Goal: Task Accomplishment & Management: Use online tool/utility

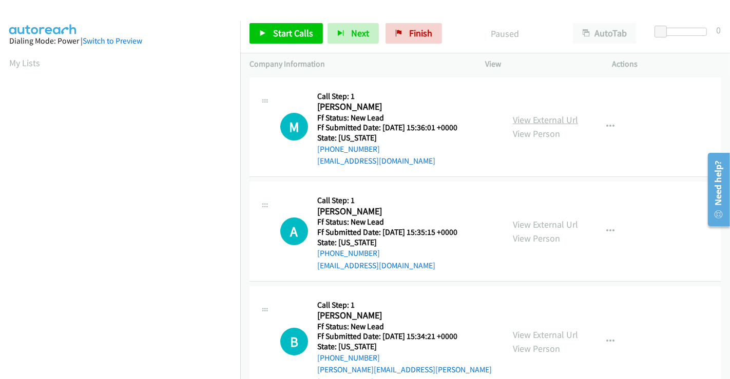
click at [536, 119] on link "View External Url" at bounding box center [545, 120] width 65 height 12
click at [543, 225] on link "View External Url" at bounding box center [545, 225] width 65 height 12
click at [540, 329] on link "View External Url" at bounding box center [545, 335] width 65 height 12
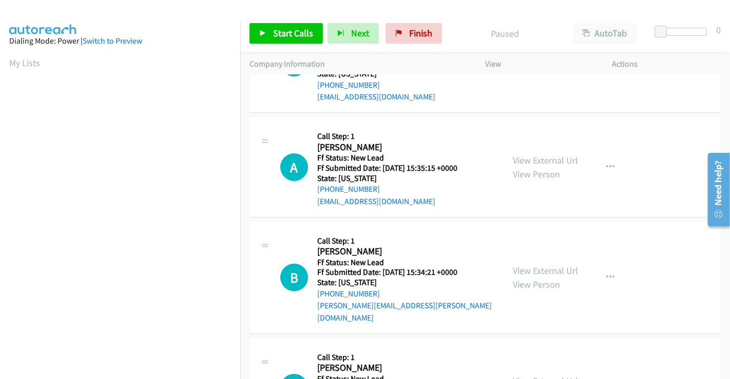
scroll to position [230, 0]
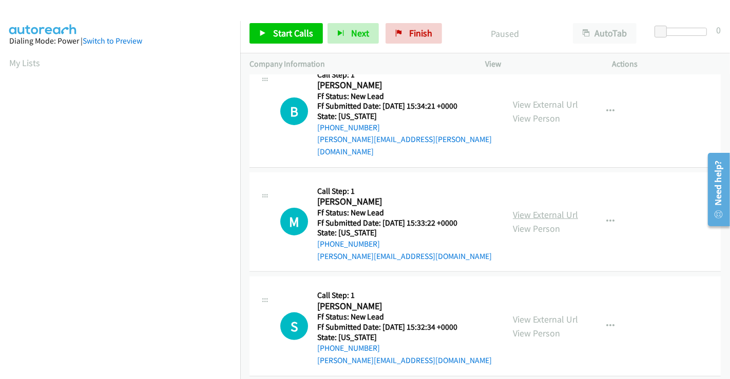
click at [536, 209] on link "View External Url" at bounding box center [545, 215] width 65 height 12
click at [536, 314] on link "View External Url" at bounding box center [545, 320] width 65 height 12
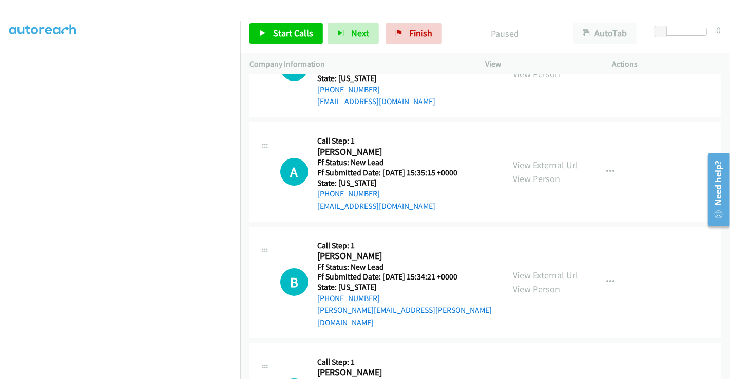
scroll to position [0, 0]
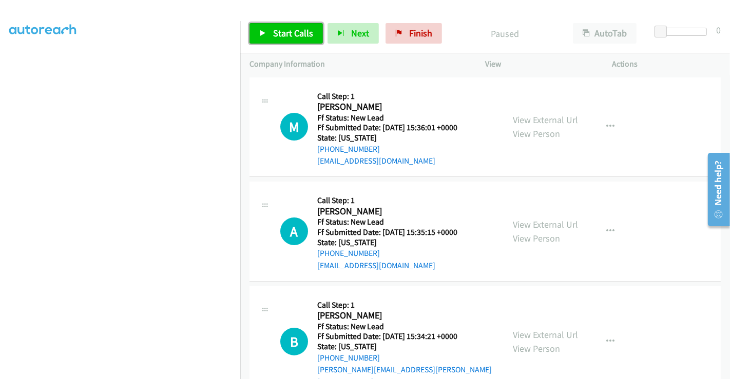
click at [289, 33] on span "Start Calls" at bounding box center [293, 33] width 40 height 12
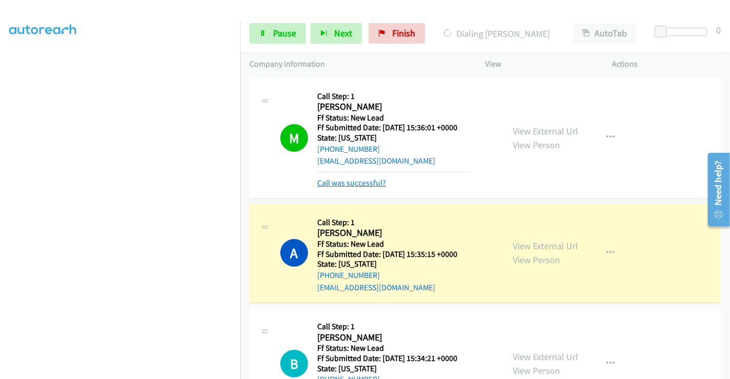
click at [360, 184] on link "Call was successful?" at bounding box center [351, 183] width 69 height 10
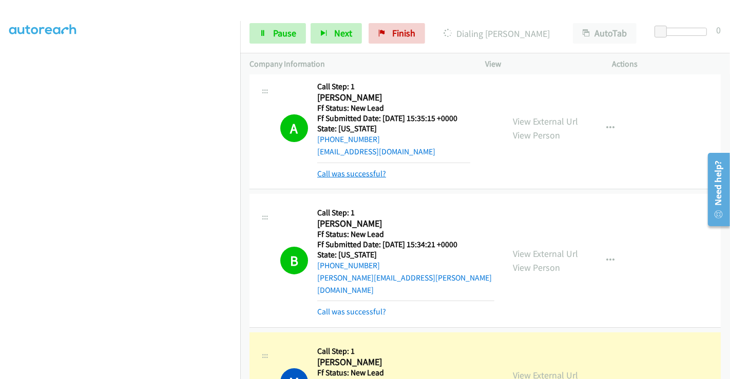
click at [369, 178] on link "Call was successful?" at bounding box center [351, 174] width 69 height 10
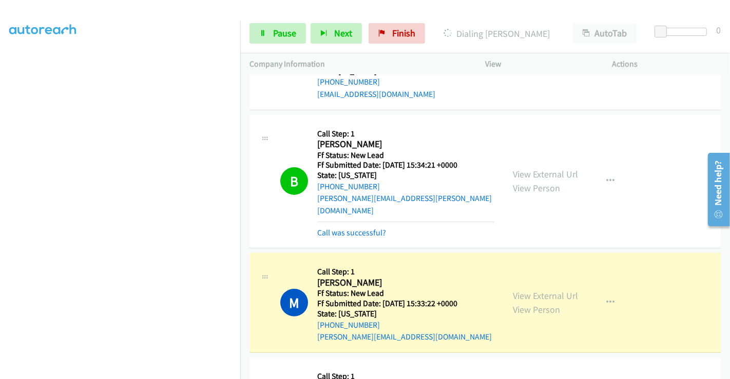
scroll to position [228, 0]
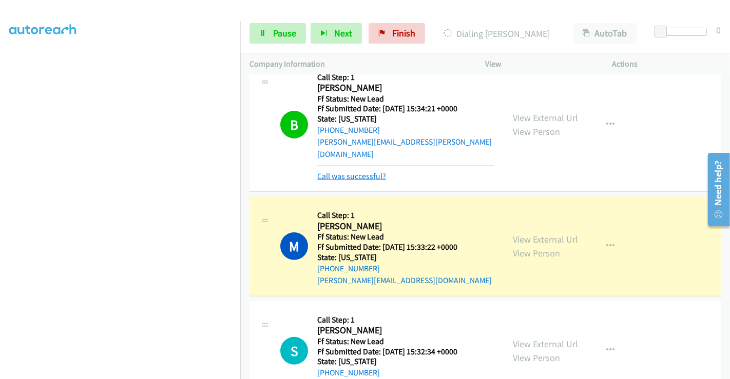
click at [361, 171] on link "Call was successful?" at bounding box center [351, 176] width 69 height 10
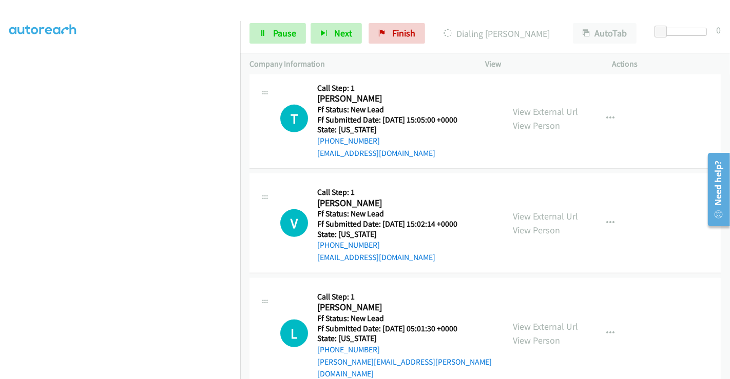
scroll to position [543, 0]
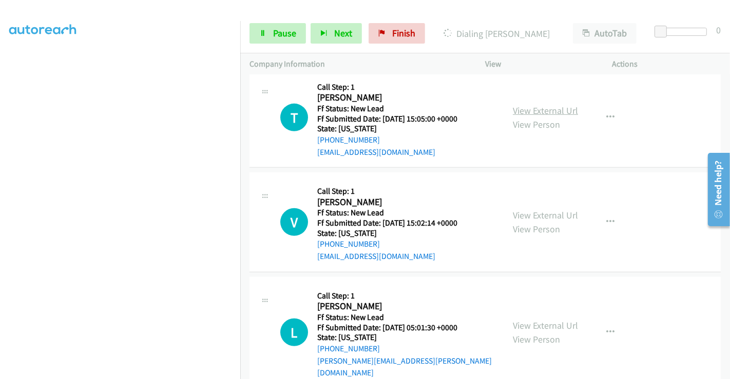
click at [551, 105] on link "View External Url" at bounding box center [545, 111] width 65 height 12
click at [540, 209] on link "View External Url" at bounding box center [545, 215] width 65 height 12
click at [519, 320] on link "View External Url" at bounding box center [545, 326] width 65 height 12
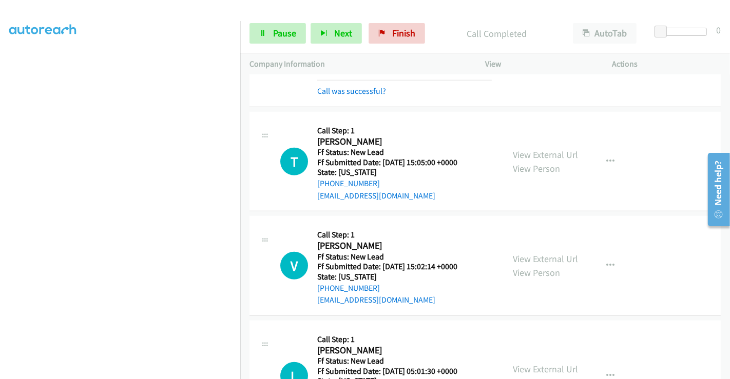
scroll to position [586, 0]
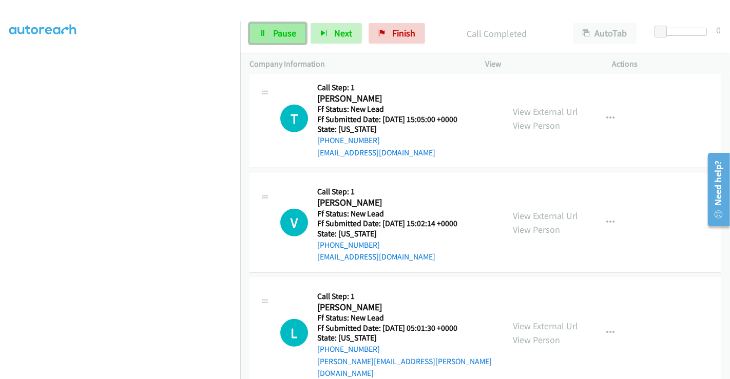
click at [279, 35] on span "Pause" at bounding box center [284, 33] width 23 height 12
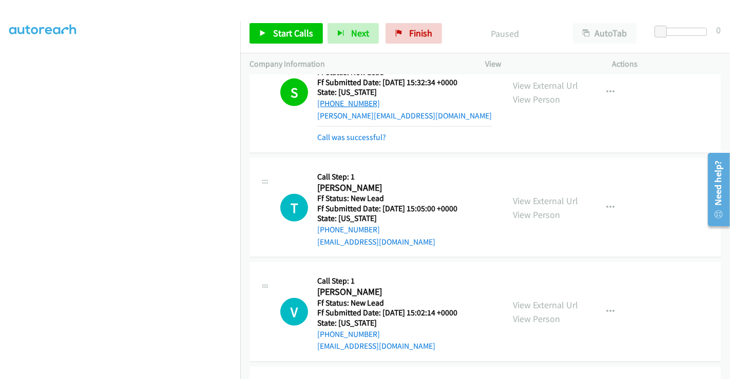
scroll to position [416, 0]
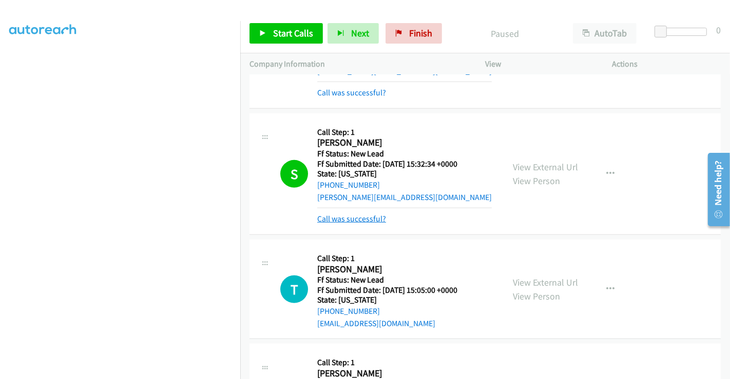
click at [346, 214] on link "Call was successful?" at bounding box center [351, 219] width 69 height 10
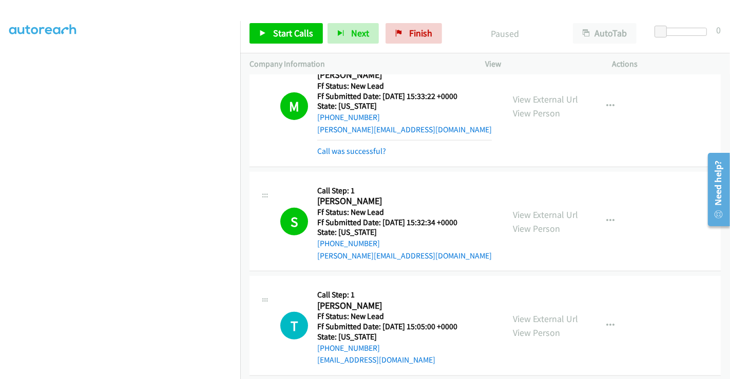
scroll to position [302, 0]
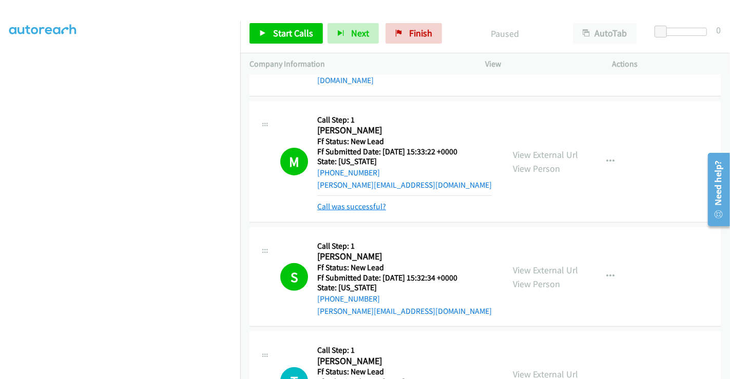
click at [360, 202] on link "Call was successful?" at bounding box center [351, 207] width 69 height 10
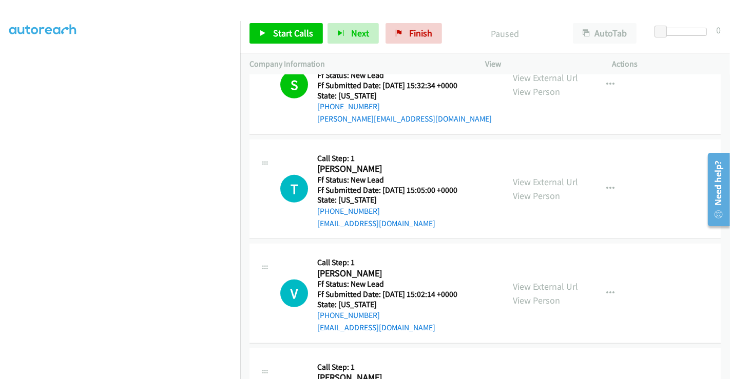
scroll to position [570, 0]
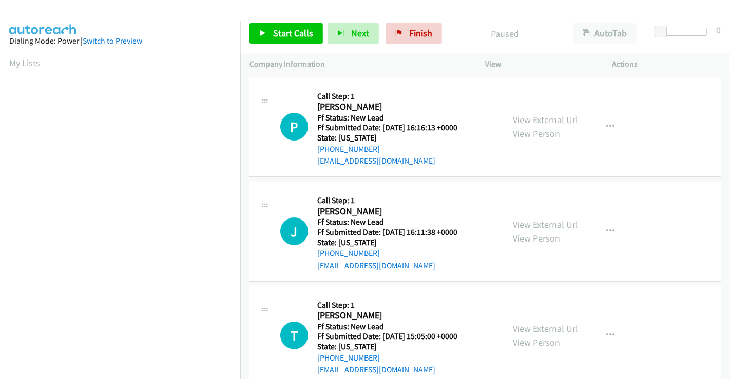
click at [549, 118] on link "View External Url" at bounding box center [545, 120] width 65 height 12
click at [527, 222] on link "View External Url" at bounding box center [545, 225] width 65 height 12
click at [299, 34] on span "Start Calls" at bounding box center [293, 33] width 40 height 12
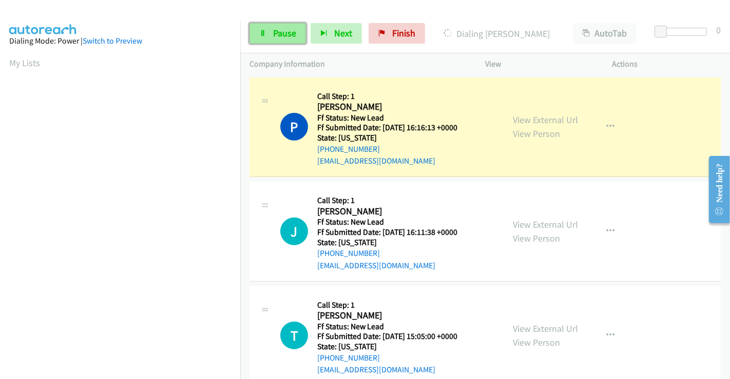
click at [287, 28] on span "Pause" at bounding box center [284, 33] width 23 height 12
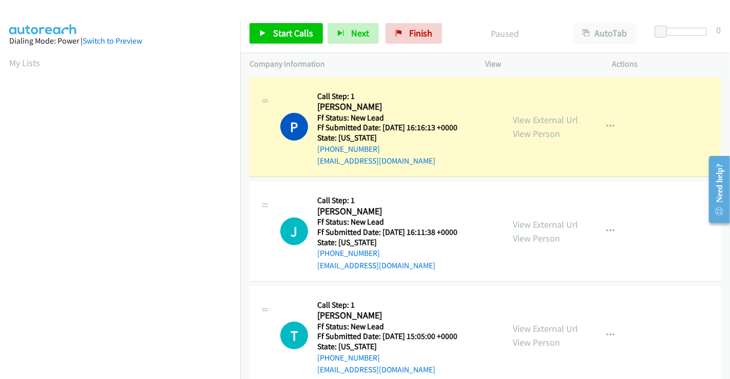
scroll to position [198, 0]
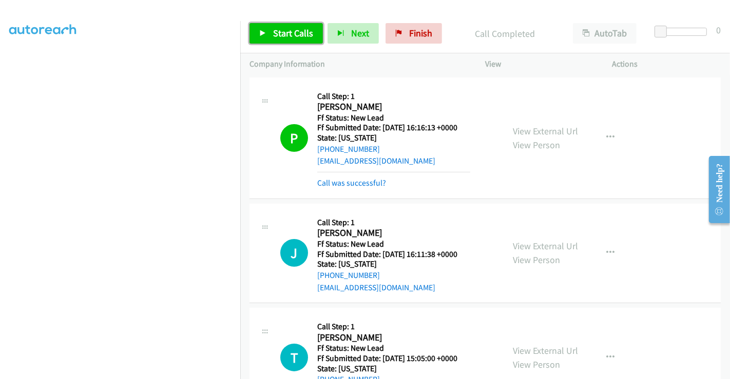
click at [286, 31] on span "Start Calls" at bounding box center [293, 33] width 40 height 12
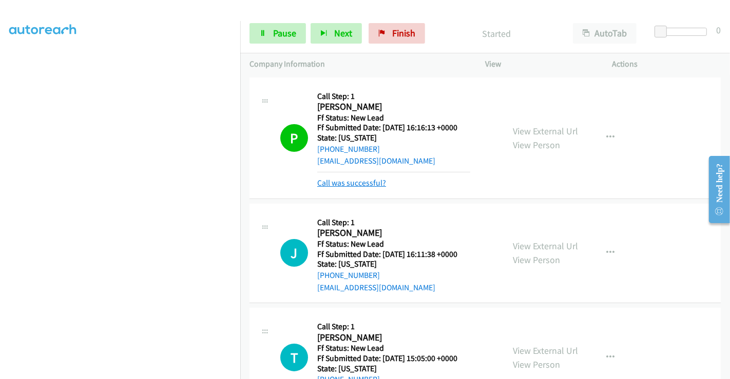
click at [355, 187] on link "Call was successful?" at bounding box center [351, 183] width 69 height 10
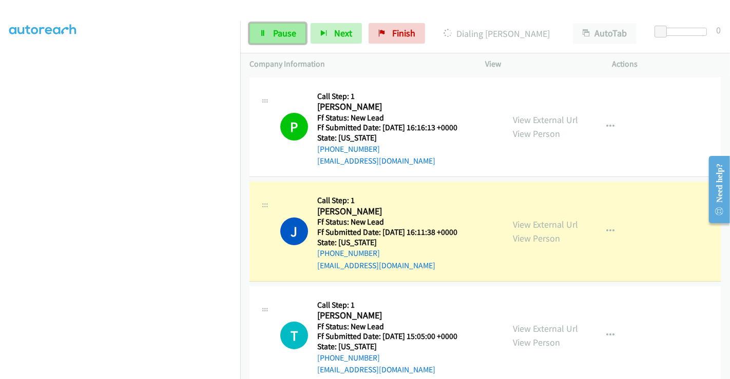
click at [279, 28] on span "Pause" at bounding box center [284, 33] width 23 height 12
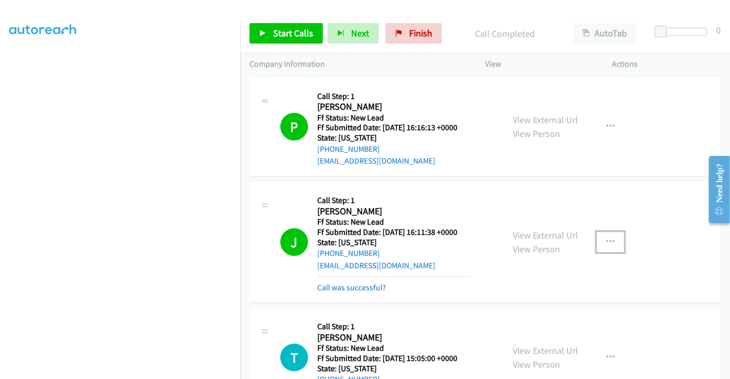
click at [606, 240] on icon "button" at bounding box center [610, 242] width 8 height 8
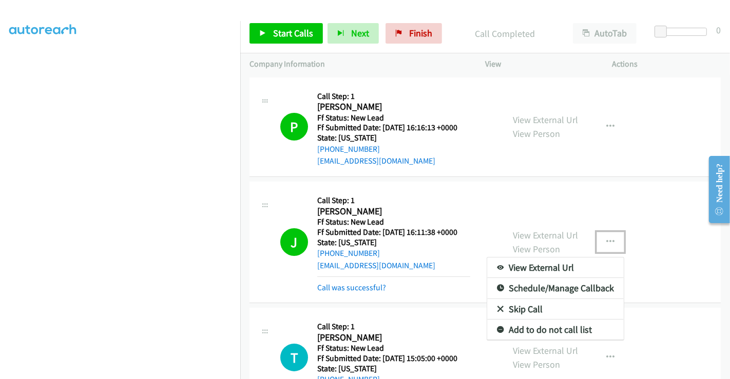
click at [537, 331] on link "Add to do not call list" at bounding box center [555, 330] width 136 height 21
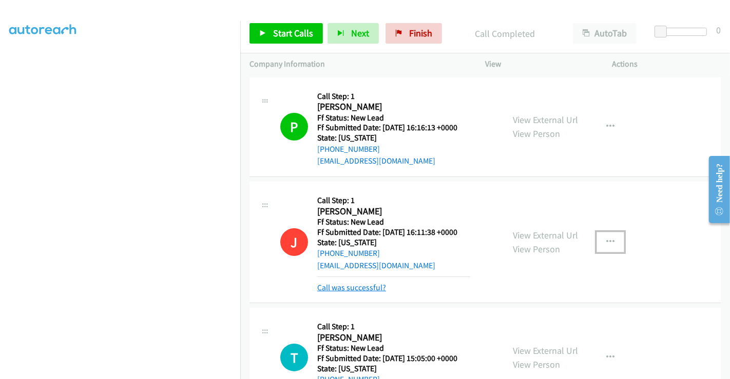
click at [343, 287] on link "Call was successful?" at bounding box center [351, 288] width 69 height 10
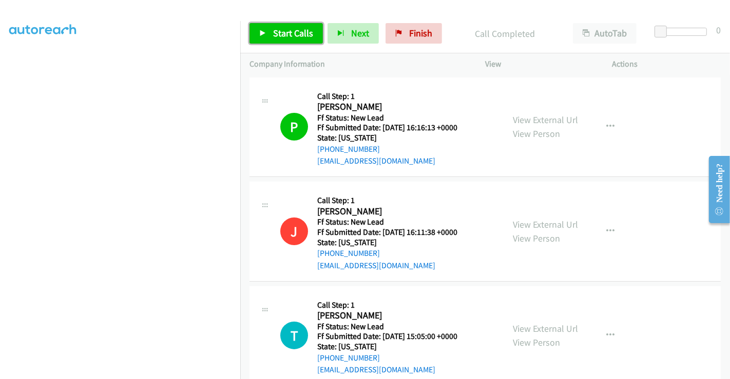
click at [295, 36] on span "Start Calls" at bounding box center [293, 33] width 40 height 12
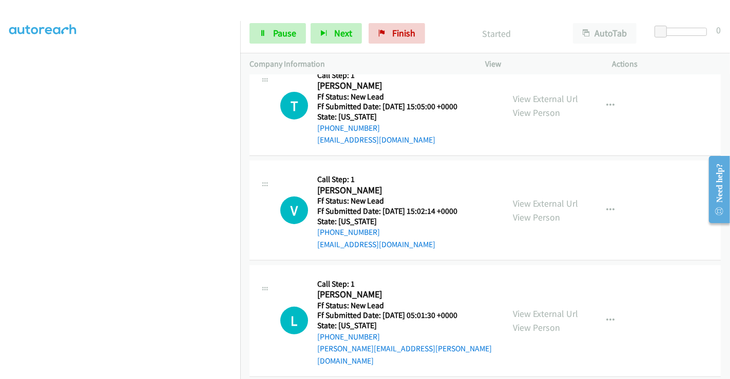
scroll to position [230, 0]
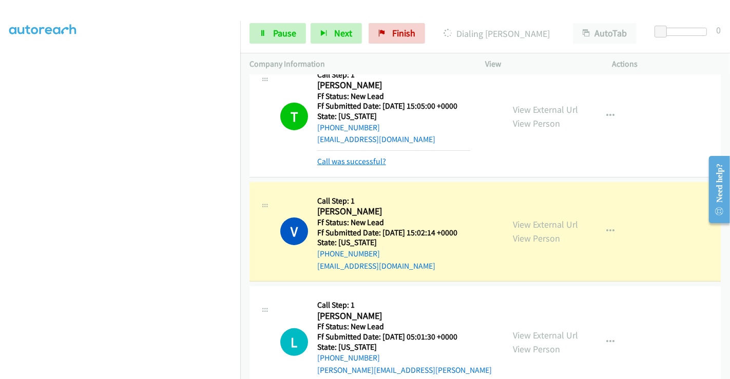
click at [357, 157] on link "Call was successful?" at bounding box center [351, 161] width 69 height 10
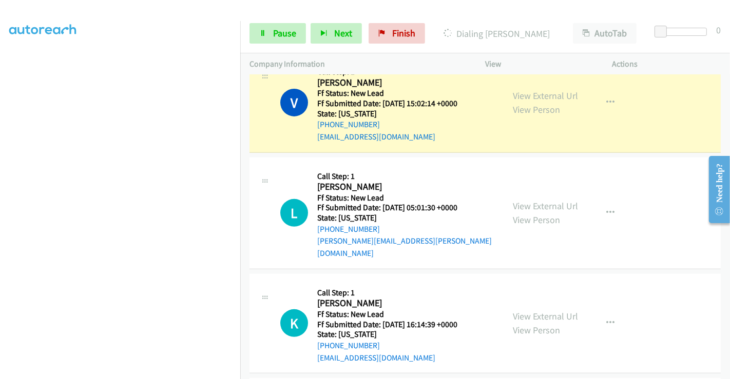
scroll to position [342, 0]
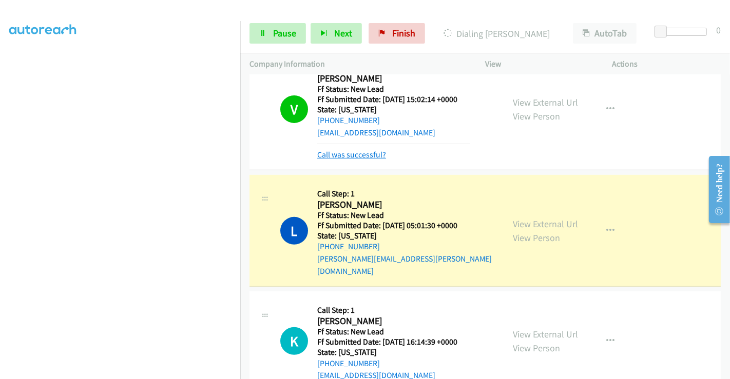
click at [364, 155] on link "Call was successful?" at bounding box center [351, 155] width 69 height 10
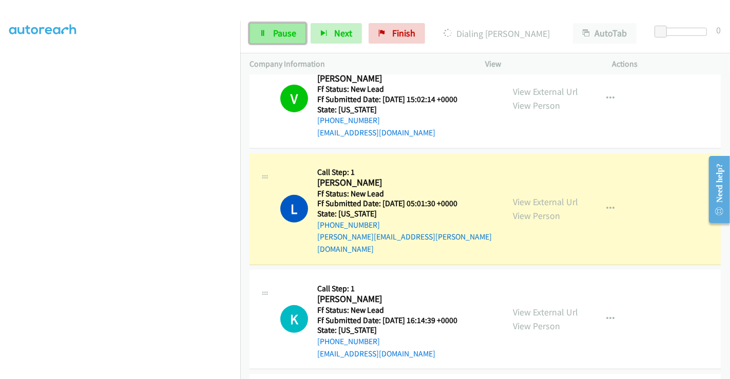
click at [279, 28] on span "Pause" at bounding box center [284, 33] width 23 height 12
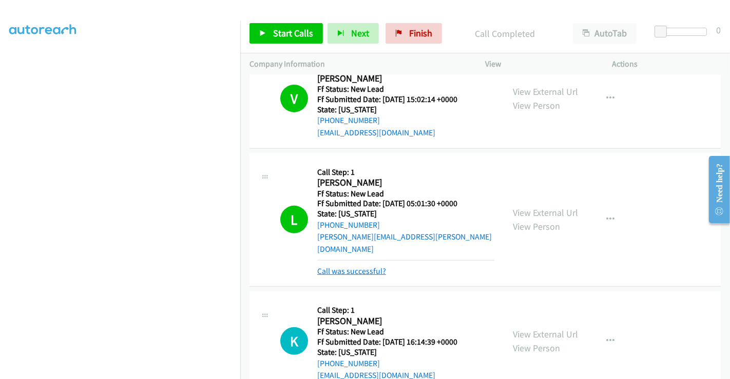
click at [347, 266] on link "Call was successful?" at bounding box center [351, 271] width 69 height 10
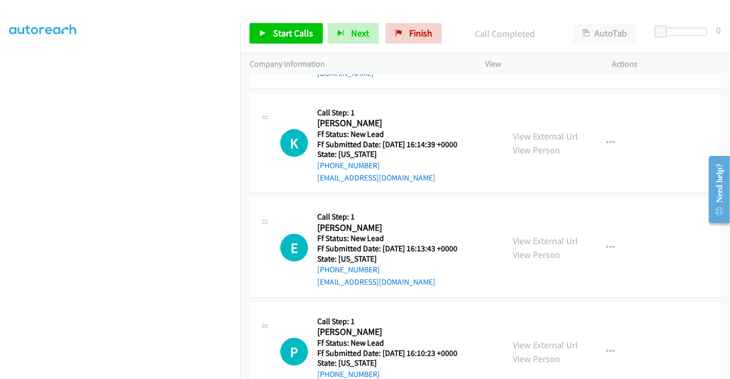
scroll to position [543, 0]
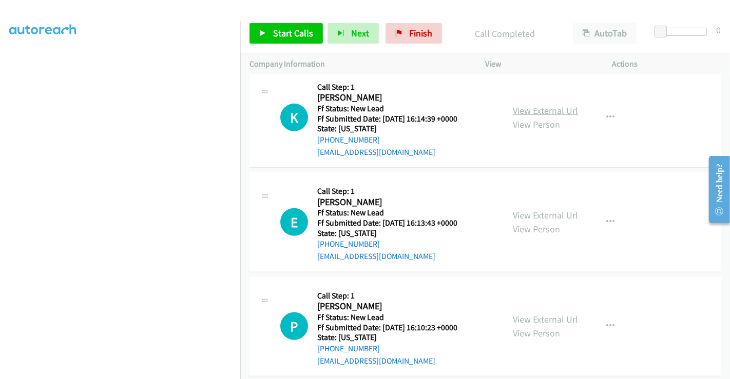
click at [536, 105] on link "View External Url" at bounding box center [545, 111] width 65 height 12
click at [540, 209] on link "View External Url" at bounding box center [545, 215] width 65 height 12
click at [532, 314] on link "View External Url" at bounding box center [545, 320] width 65 height 12
click at [298, 31] on span "Start Calls" at bounding box center [293, 33] width 40 height 12
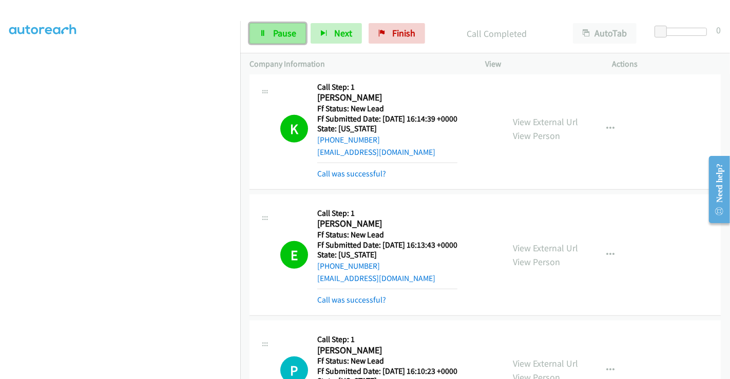
click at [268, 36] on link "Pause" at bounding box center [277, 33] width 56 height 21
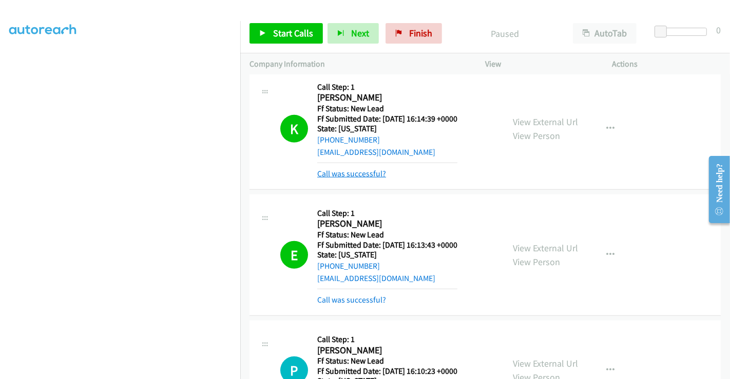
click at [374, 169] on link "Call was successful?" at bounding box center [351, 174] width 69 height 10
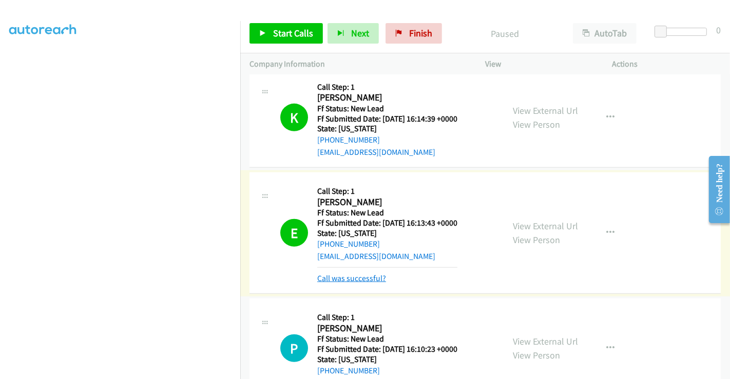
click at [365, 273] on link "Call was successful?" at bounding box center [351, 278] width 69 height 10
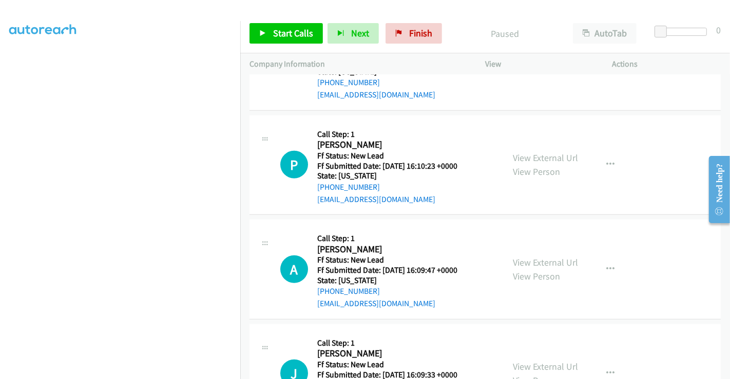
scroll to position [628, 0]
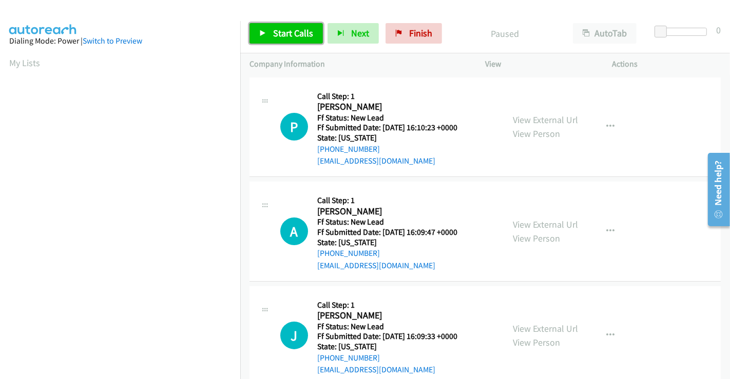
click at [287, 23] on link "Start Calls" at bounding box center [285, 33] width 73 height 21
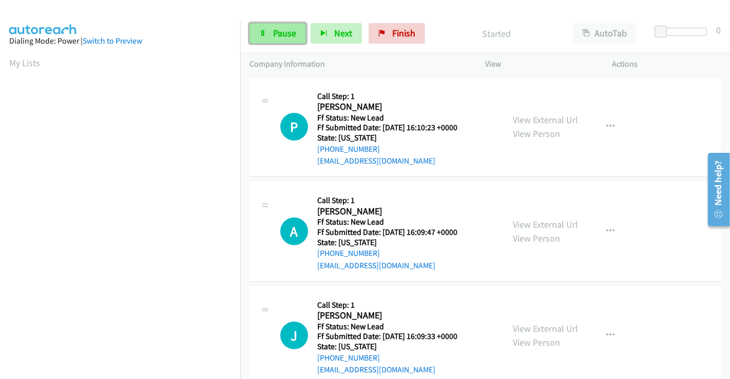
click at [279, 32] on span "Pause" at bounding box center [284, 33] width 23 height 12
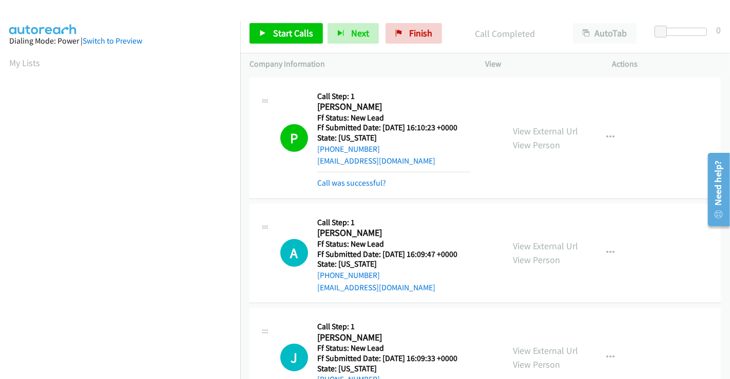
scroll to position [198, 0]
click at [365, 183] on link "Call was successful?" at bounding box center [351, 183] width 69 height 10
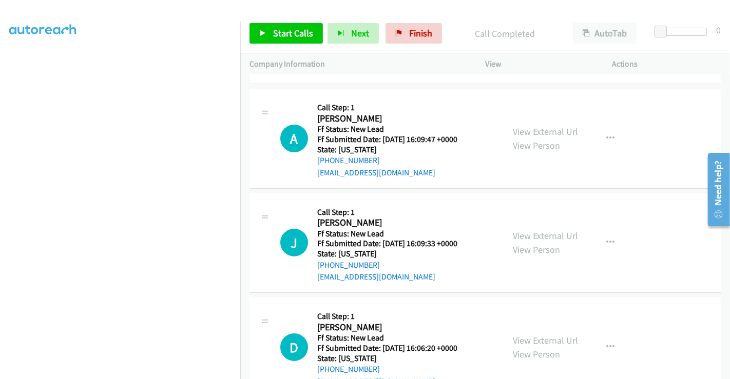
scroll to position [126, 0]
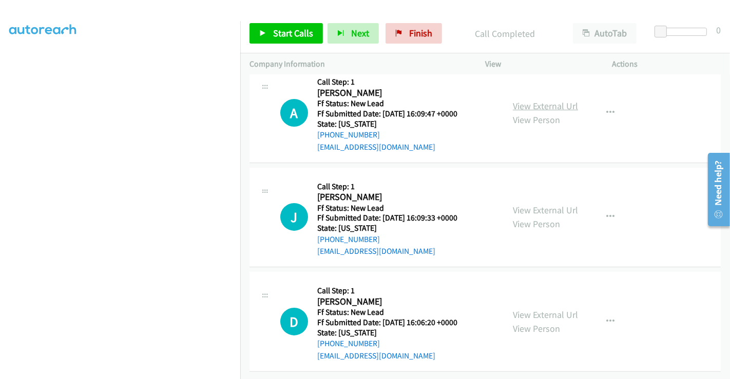
click at [542, 100] on link "View External Url" at bounding box center [545, 106] width 65 height 12
click at [539, 204] on link "View External Url" at bounding box center [545, 210] width 65 height 12
click at [546, 309] on link "View External Url" at bounding box center [545, 315] width 65 height 12
click at [291, 34] on span "Start Calls" at bounding box center [293, 33] width 40 height 12
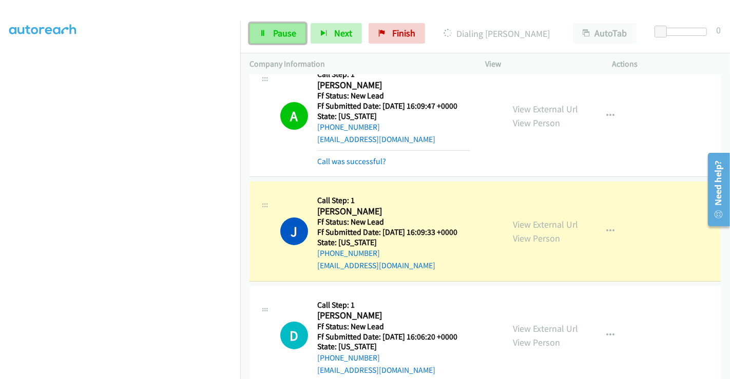
click at [276, 28] on span "Pause" at bounding box center [284, 33] width 23 height 12
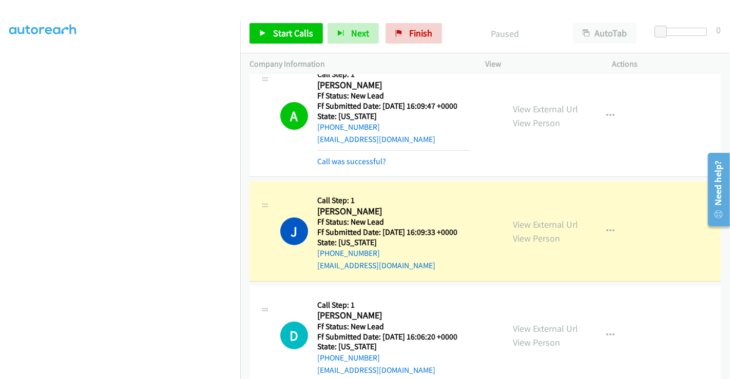
drag, startPoint x: 363, startPoint y: 159, endPoint x: 360, endPoint y: 147, distance: 11.6
click at [354, 161] on link "Call was successful?" at bounding box center [351, 161] width 69 height 10
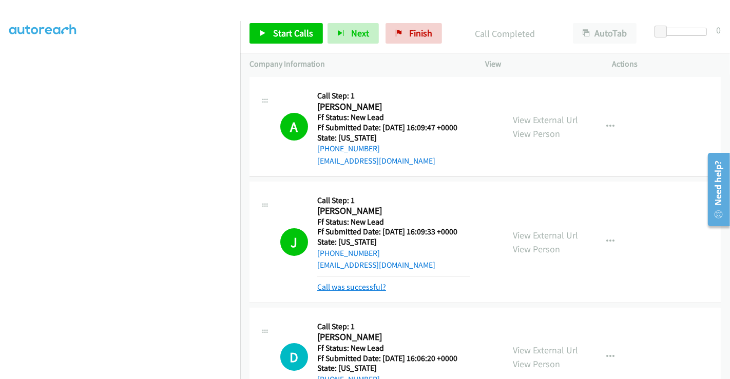
click at [334, 288] on link "Call was successful?" at bounding box center [351, 287] width 69 height 10
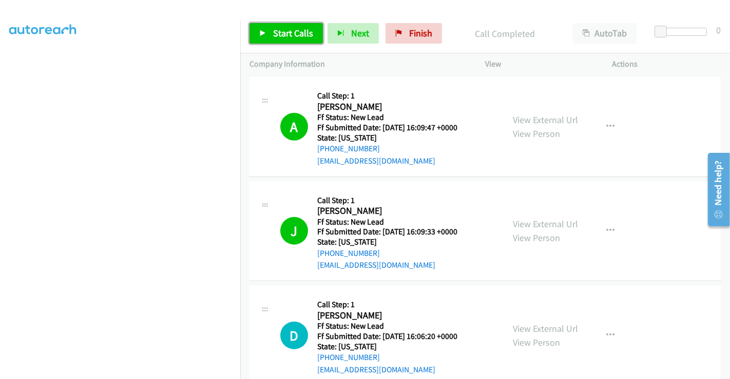
click at [281, 31] on span "Start Calls" at bounding box center [293, 33] width 40 height 12
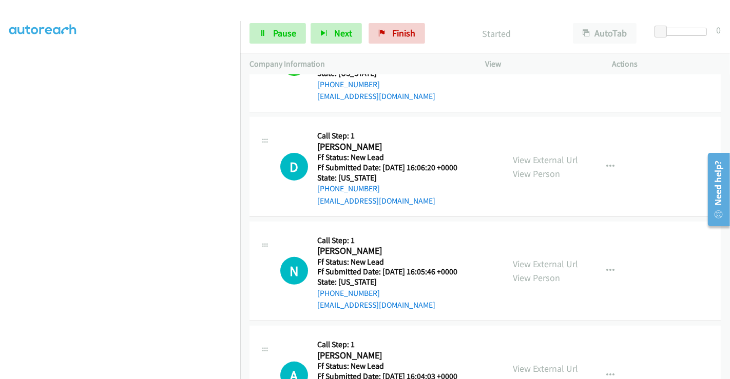
scroll to position [276, 0]
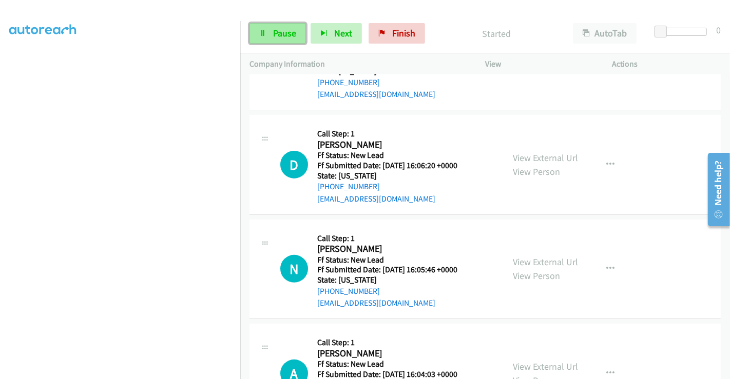
click at [277, 35] on span "Pause" at bounding box center [284, 33] width 23 height 12
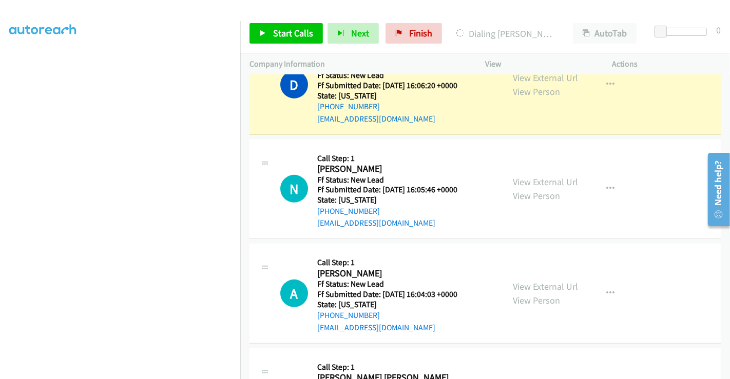
scroll to position [439, 0]
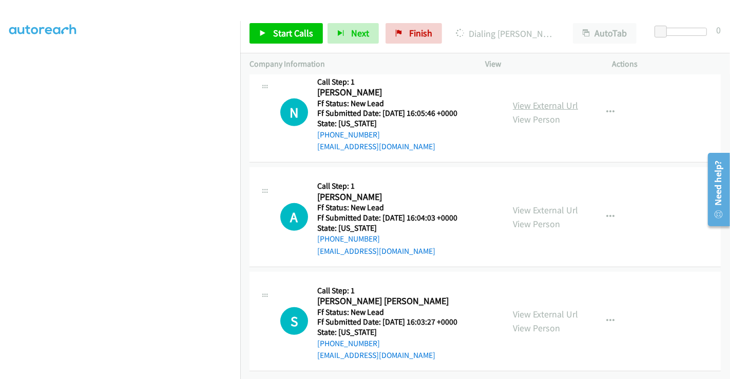
click at [542, 100] on link "View External Url" at bounding box center [545, 106] width 65 height 12
click at [536, 204] on link "View External Url" at bounding box center [545, 210] width 65 height 12
click at [531, 308] on link "View External Url" at bounding box center [545, 314] width 65 height 12
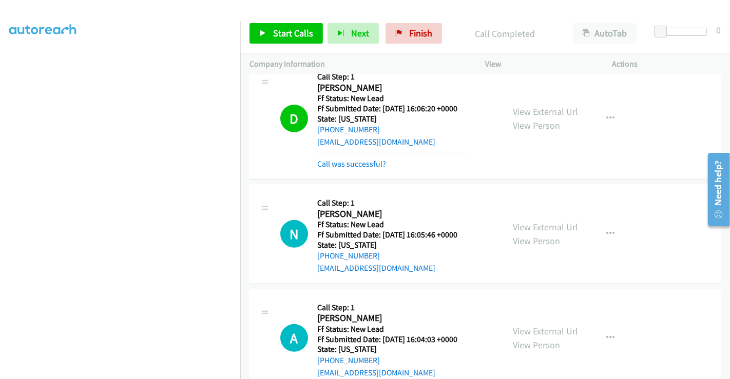
scroll to position [290, 0]
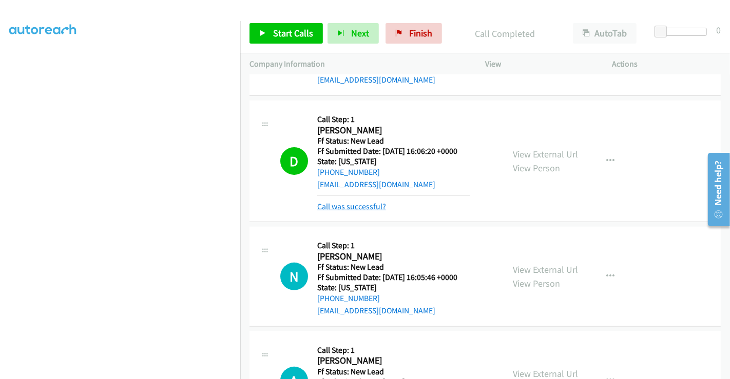
click at [349, 207] on link "Call was successful?" at bounding box center [351, 207] width 69 height 10
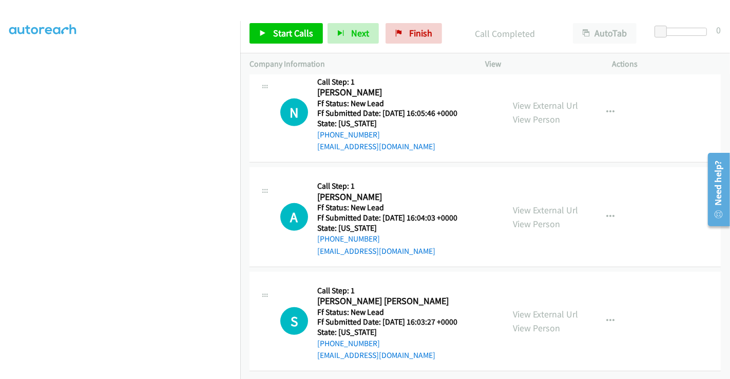
scroll to position [439, 0]
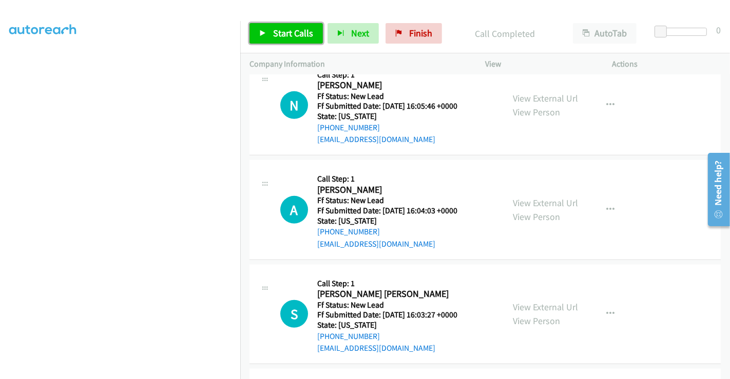
click at [273, 33] on span "Start Calls" at bounding box center [293, 33] width 40 height 12
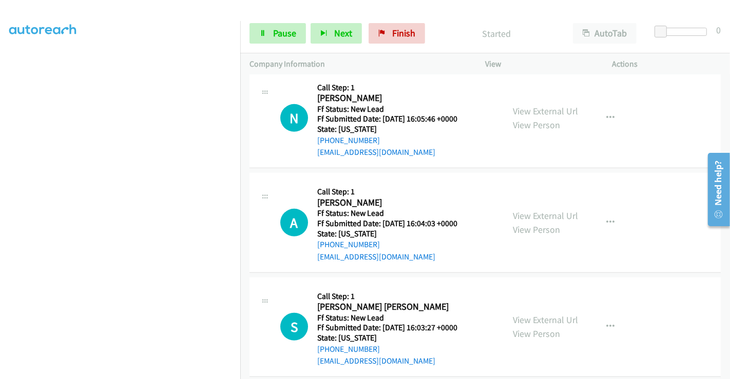
scroll to position [419, 0]
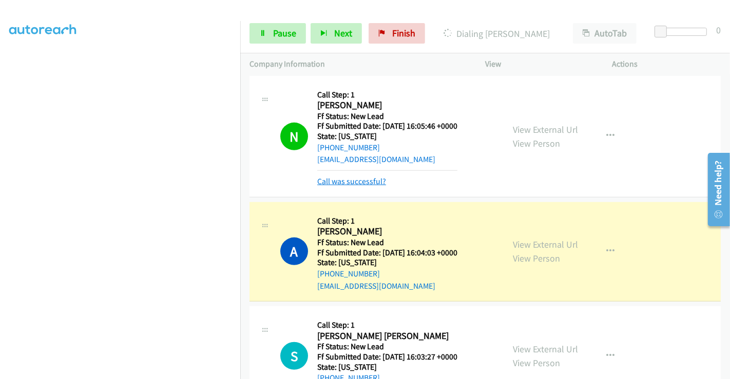
click at [350, 181] on link "Call was successful?" at bounding box center [351, 182] width 69 height 10
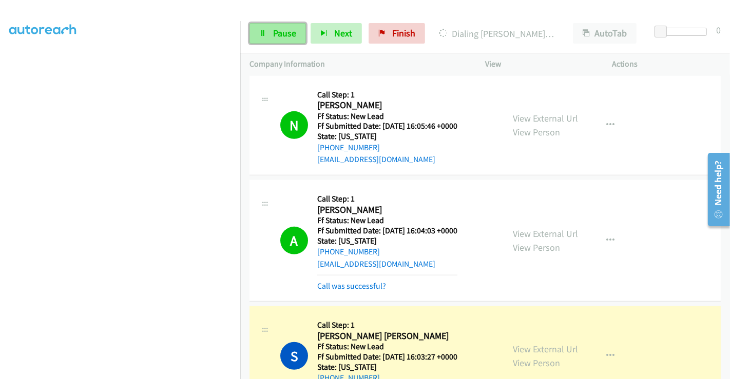
click at [283, 31] on span "Pause" at bounding box center [284, 33] width 23 height 12
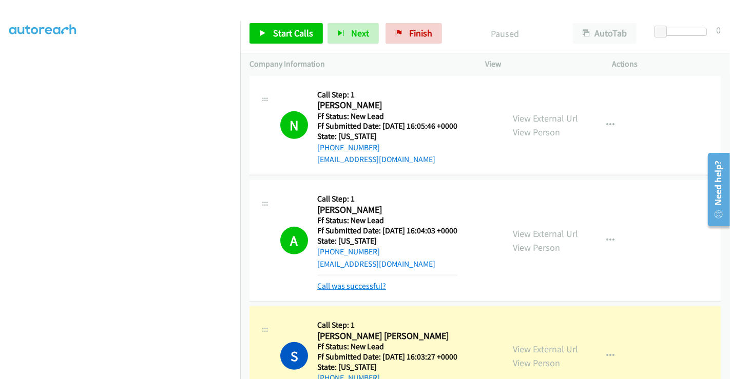
click at [356, 283] on link "Call was successful?" at bounding box center [351, 286] width 69 height 10
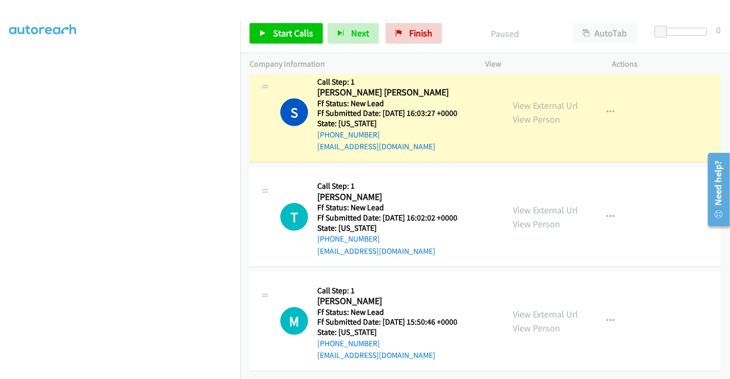
scroll to position [648, 0]
click at [546, 204] on link "View External Url" at bounding box center [545, 210] width 65 height 12
click at [513, 308] on link "View External Url" at bounding box center [545, 314] width 65 height 12
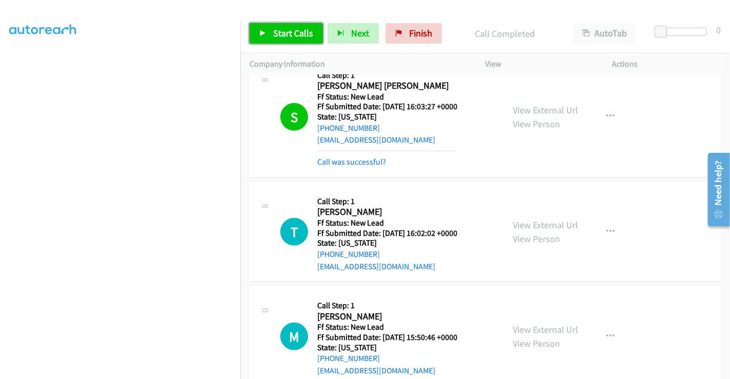
click at [292, 34] on span "Start Calls" at bounding box center [293, 33] width 40 height 12
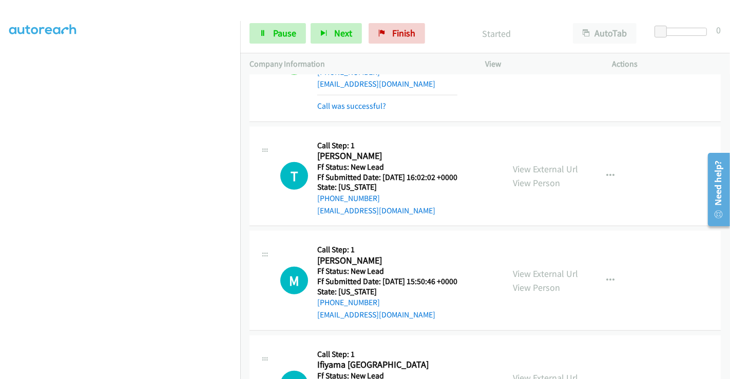
scroll to position [704, 0]
click at [342, 103] on link "Call was successful?" at bounding box center [351, 105] width 69 height 10
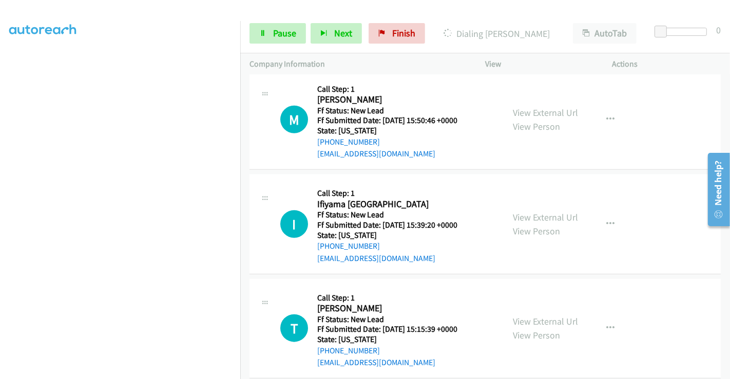
scroll to position [856, 0]
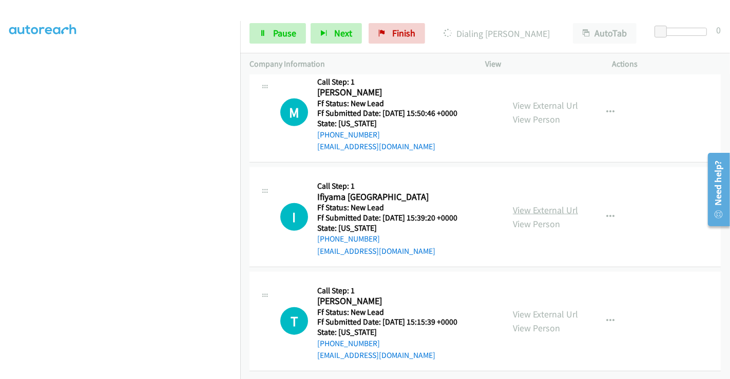
click at [544, 204] on link "View External Url" at bounding box center [545, 210] width 65 height 12
click at [538, 308] on link "View External Url" at bounding box center [545, 314] width 65 height 12
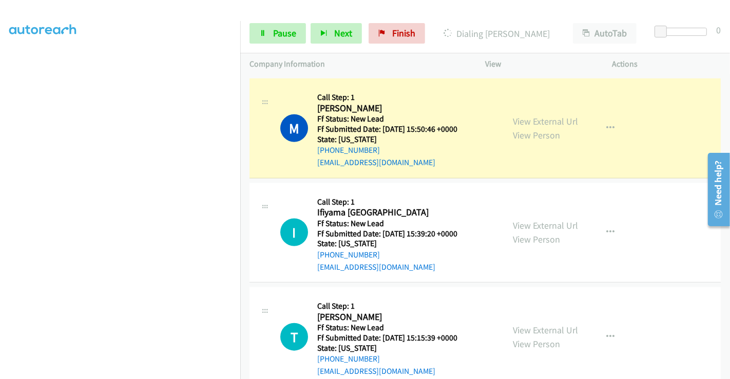
scroll to position [878, 0]
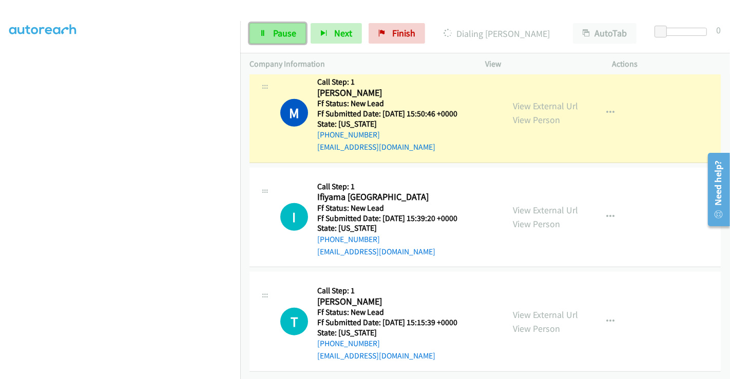
click at [268, 24] on link "Pause" at bounding box center [277, 33] width 56 height 21
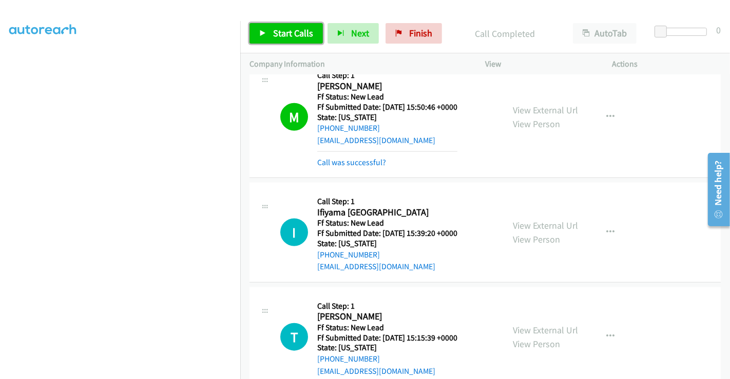
click at [292, 31] on span "Start Calls" at bounding box center [293, 33] width 40 height 12
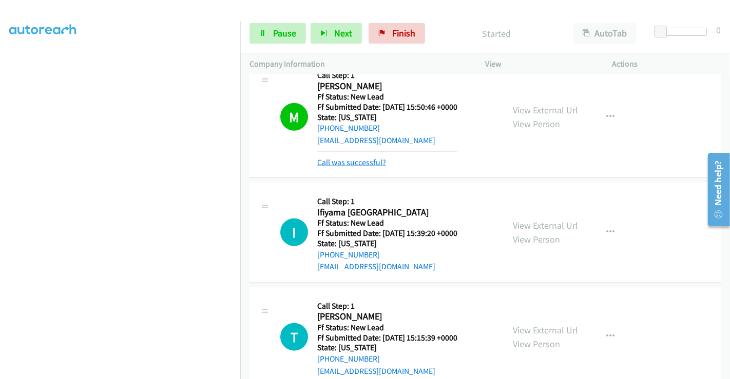
click at [370, 163] on link "Call was successful?" at bounding box center [351, 163] width 69 height 10
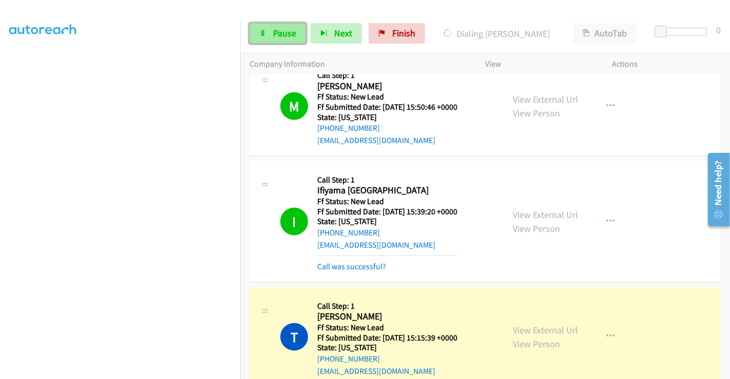
click at [278, 40] on link "Pause" at bounding box center [277, 33] width 56 height 21
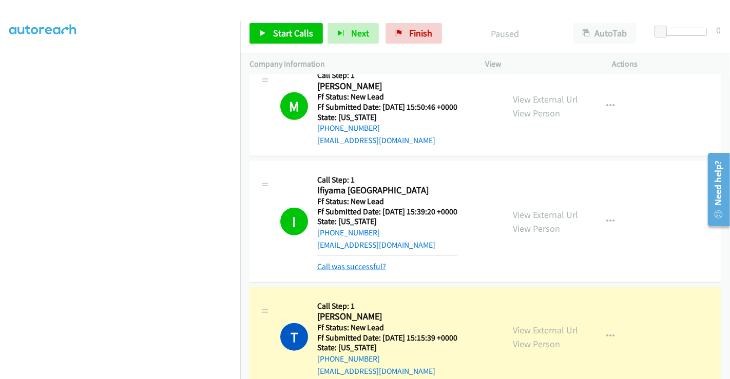
click at [368, 263] on link "Call was successful?" at bounding box center [351, 267] width 69 height 10
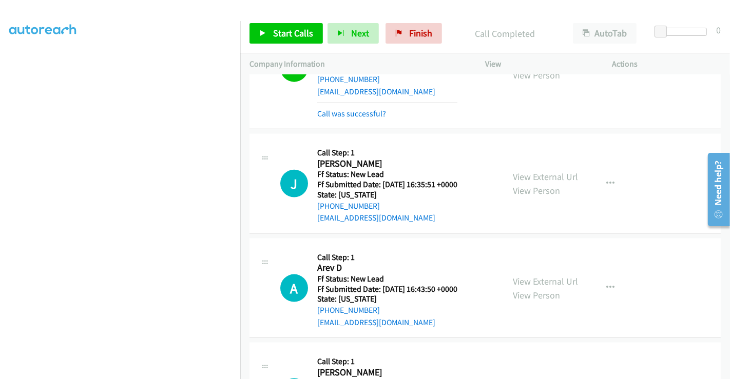
scroll to position [1049, 0]
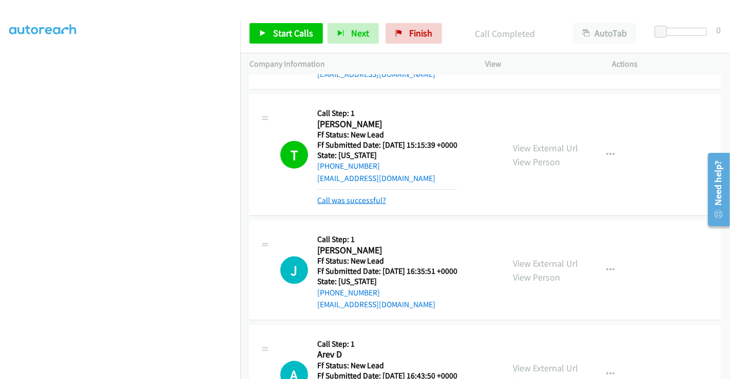
click at [377, 195] on link "Call was successful?" at bounding box center [351, 200] width 69 height 10
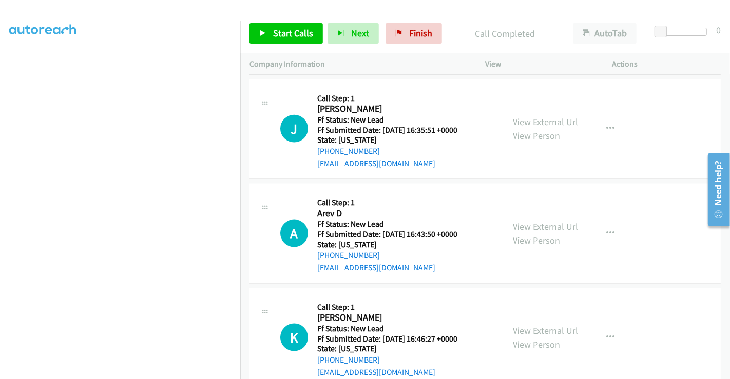
scroll to position [1114, 0]
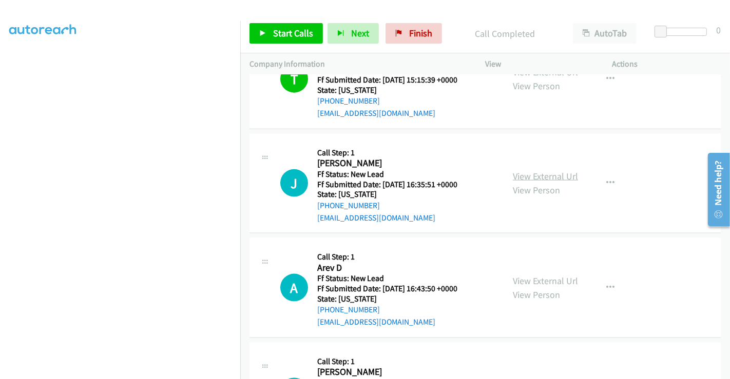
click at [522, 174] on link "View External Url" at bounding box center [545, 176] width 65 height 12
click at [530, 277] on link "View External Url" at bounding box center [545, 281] width 65 height 12
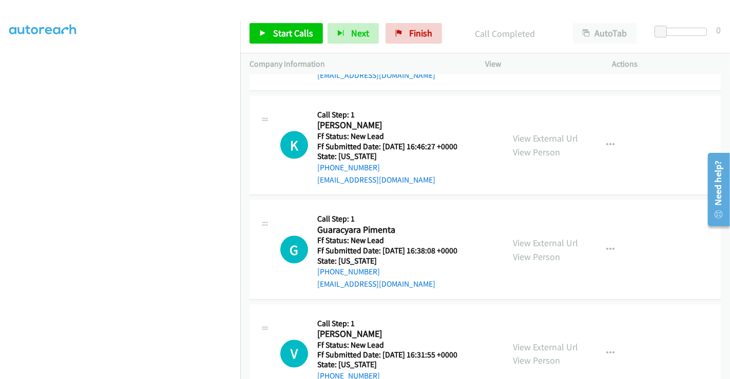
scroll to position [1399, 0]
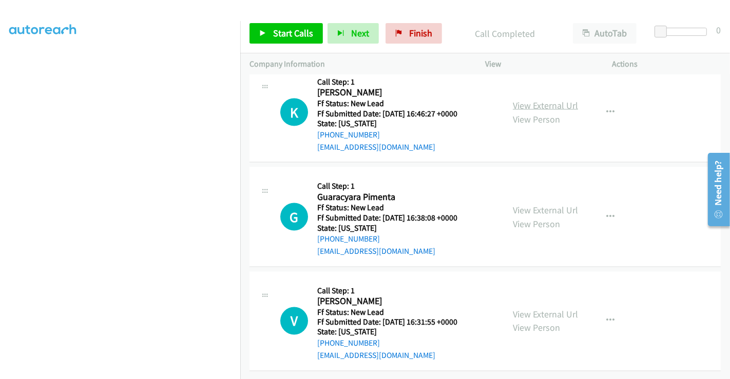
click at [534, 100] on link "View External Url" at bounding box center [545, 106] width 65 height 12
click at [536, 204] on link "View External Url" at bounding box center [545, 210] width 65 height 12
click at [536, 308] on link "View External Url" at bounding box center [545, 314] width 65 height 12
click at [283, 31] on span "Start Calls" at bounding box center [293, 33] width 40 height 12
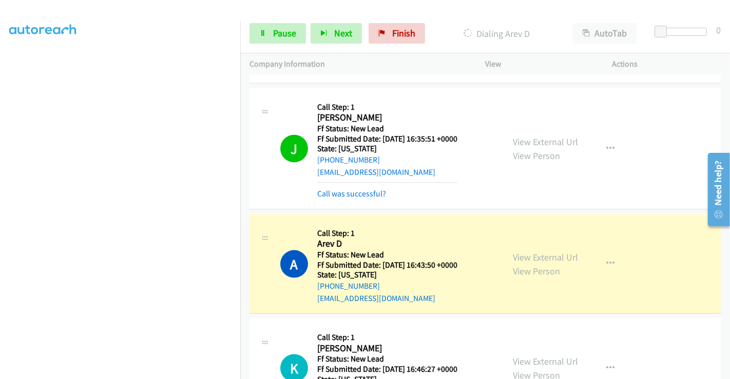
scroll to position [1136, 0]
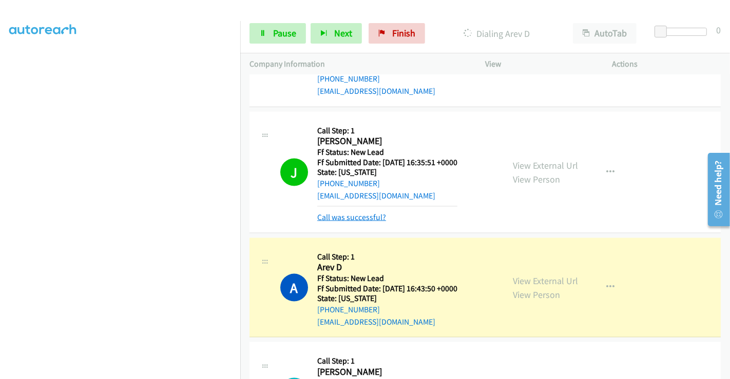
click at [341, 213] on link "Call was successful?" at bounding box center [351, 217] width 69 height 10
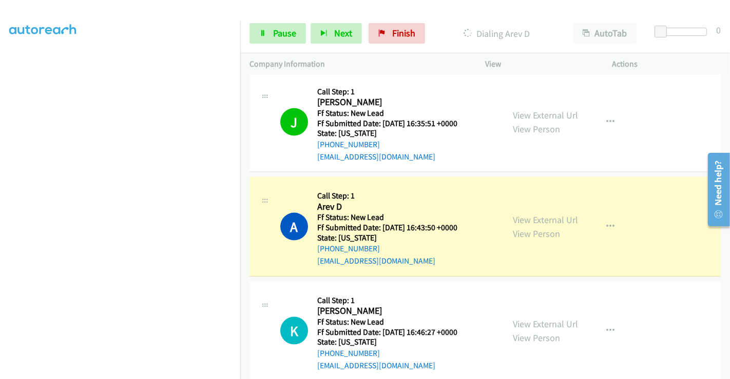
scroll to position [1193, 0]
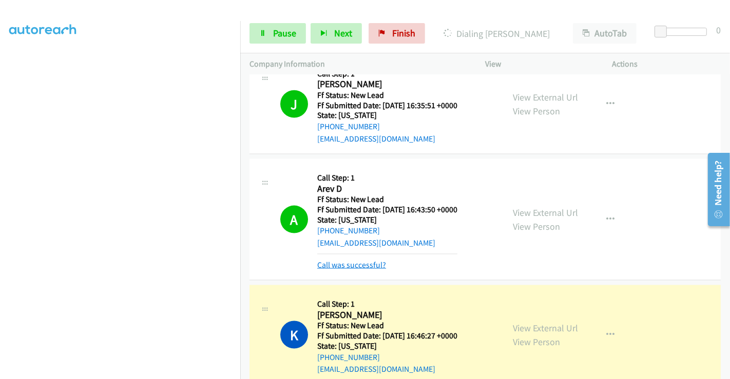
click at [347, 264] on link "Call was successful?" at bounding box center [351, 265] width 69 height 10
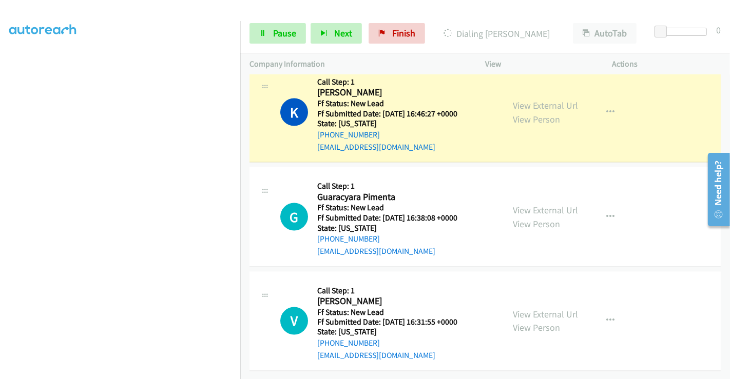
scroll to position [1399, 0]
click at [287, 33] on span "Pause" at bounding box center [284, 33] width 23 height 12
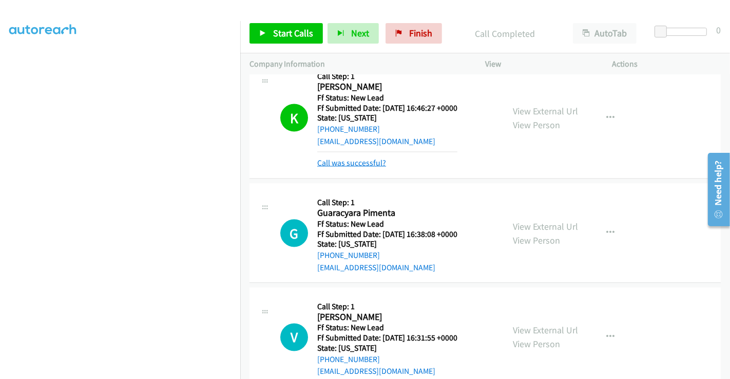
click at [377, 161] on link "Call was successful?" at bounding box center [351, 163] width 69 height 10
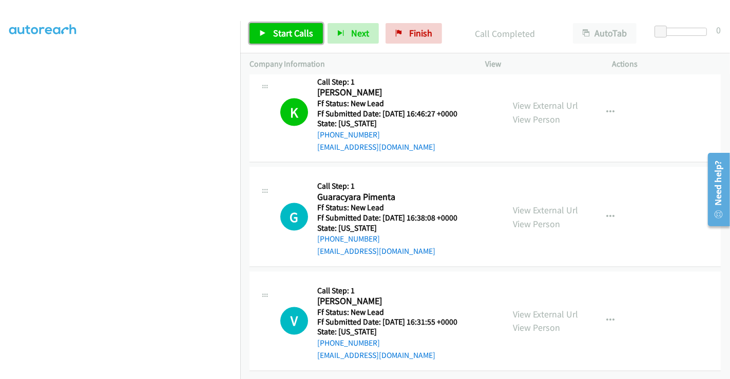
click at [290, 29] on span "Start Calls" at bounding box center [293, 33] width 40 height 12
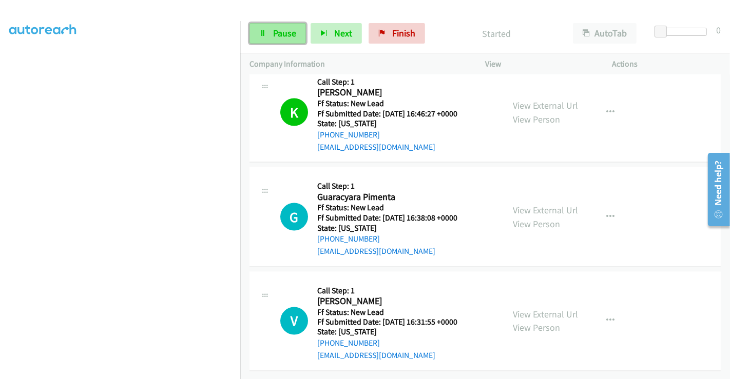
click at [268, 33] on link "Pause" at bounding box center [277, 33] width 56 height 21
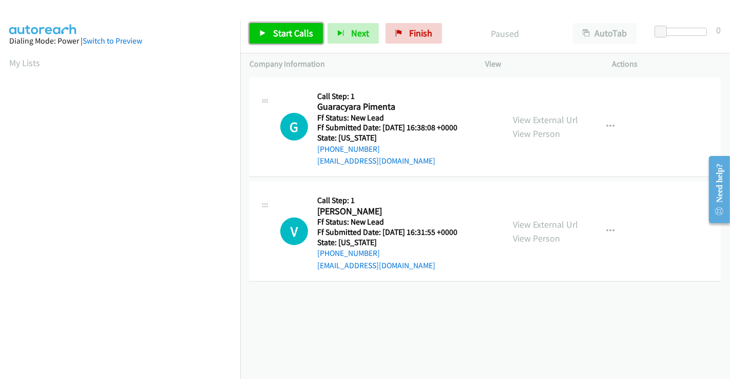
click at [288, 28] on span "Start Calls" at bounding box center [293, 33] width 40 height 12
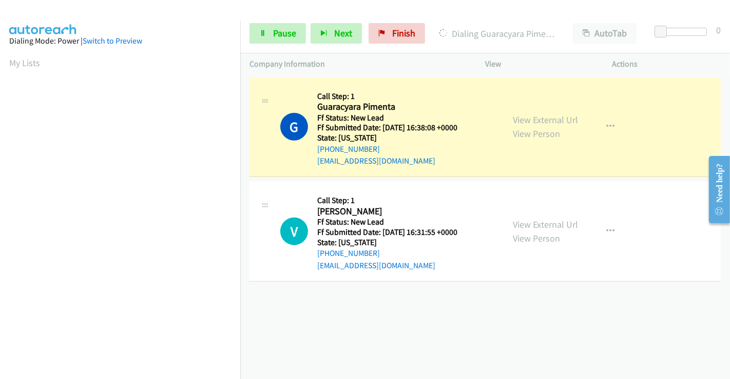
scroll to position [198, 0]
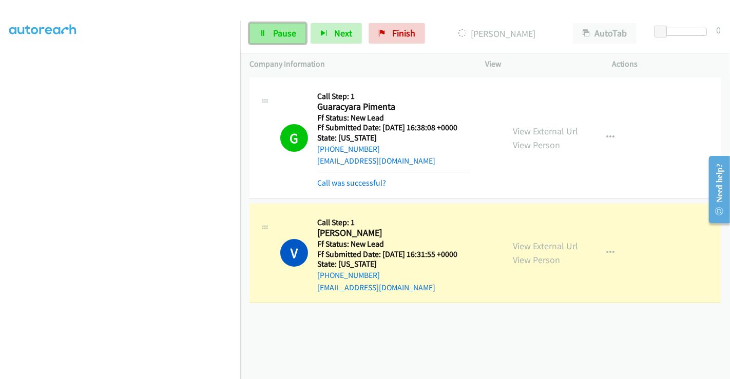
click at [275, 34] on span "Pause" at bounding box center [284, 33] width 23 height 12
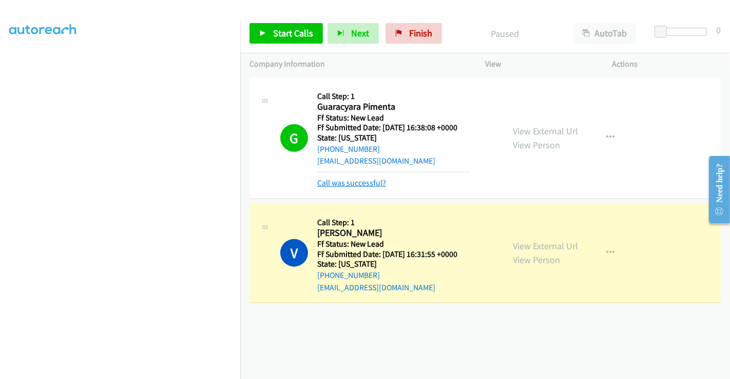
click at [352, 183] on link "Call was successful?" at bounding box center [351, 183] width 69 height 10
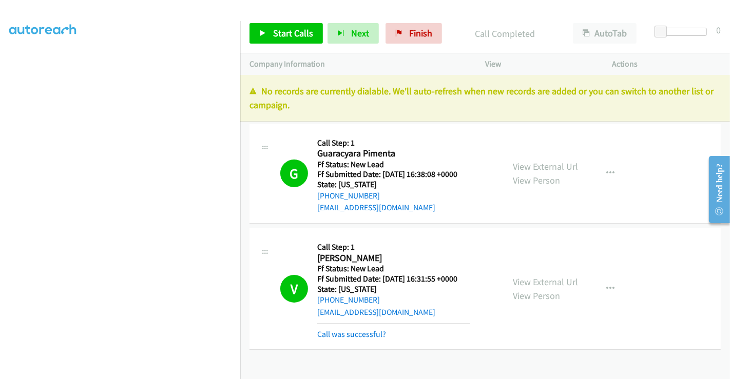
click at [355, 320] on div "Callback Scheduled Call Step: 1 Von Touye America/Los_Angeles Ff Status: New Le…" at bounding box center [393, 289] width 153 height 103
click at [356, 331] on link "Call was successful?" at bounding box center [351, 334] width 69 height 10
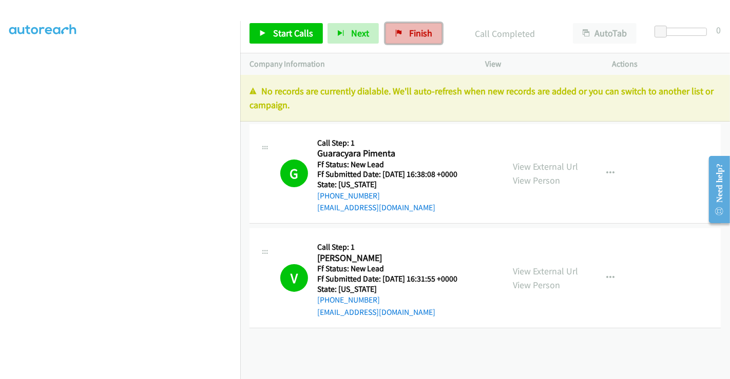
click at [403, 29] on link "Finish" at bounding box center [413, 33] width 56 height 21
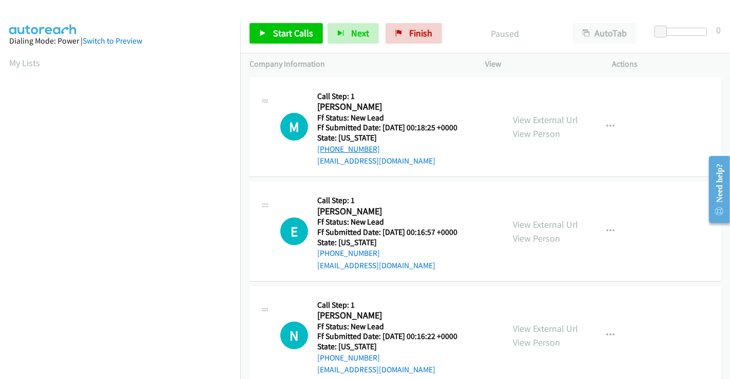
scroll to position [198, 0]
click at [534, 123] on link "View External Url" at bounding box center [545, 120] width 65 height 12
click at [536, 223] on link "View External Url" at bounding box center [545, 225] width 65 height 12
click at [539, 321] on div "View External Url View Person View External Url Email Schedule/Manage Callback …" at bounding box center [571, 336] width 136 height 81
click at [539, 329] on link "View External Url" at bounding box center [545, 329] width 65 height 12
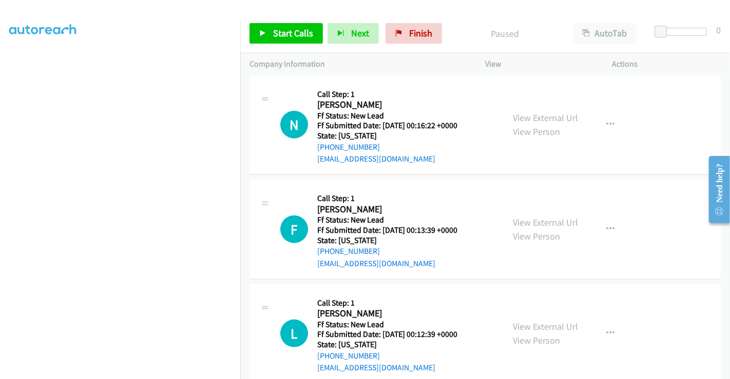
scroll to position [285, 0]
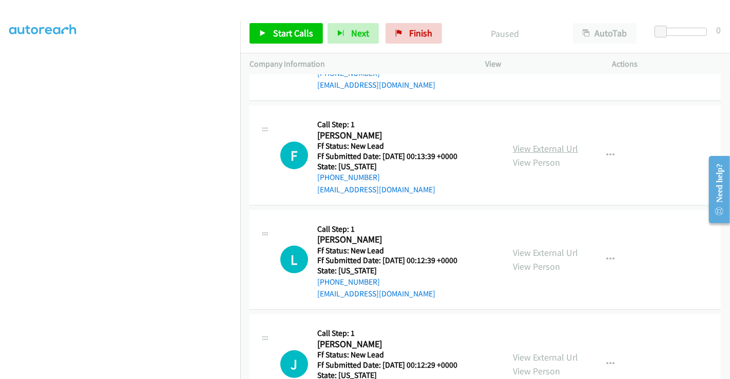
click at [516, 145] on link "View External Url" at bounding box center [545, 149] width 65 height 12
click at [539, 252] on link "View External Url" at bounding box center [545, 253] width 65 height 12
click at [288, 33] on span "Start Calls" at bounding box center [293, 33] width 40 height 12
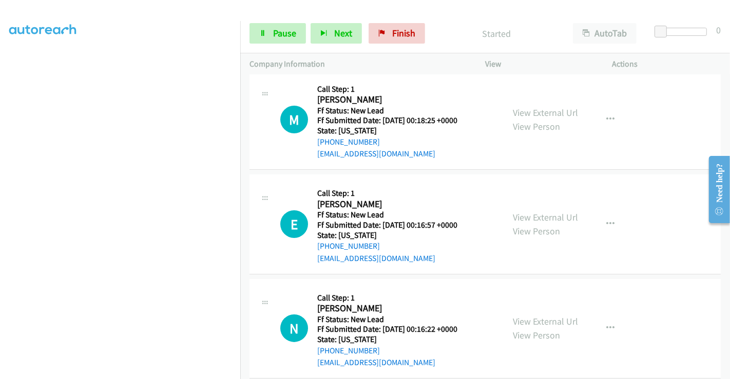
scroll to position [0, 0]
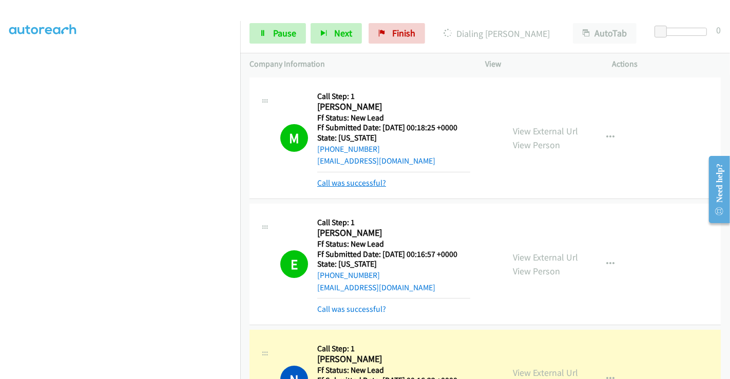
click at [355, 182] on link "Call was successful?" at bounding box center [351, 183] width 69 height 10
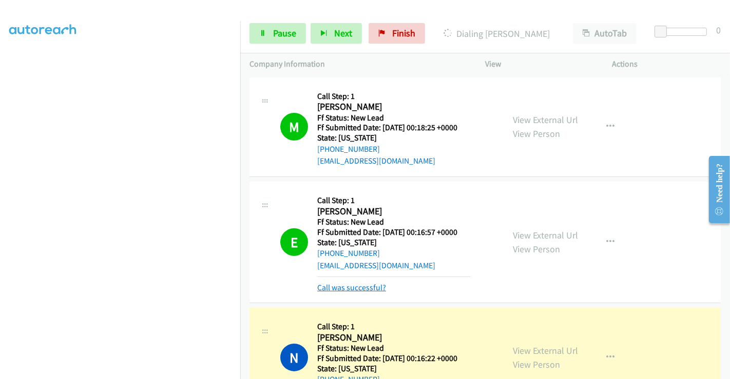
click at [360, 288] on link "Call was successful?" at bounding box center [351, 288] width 69 height 10
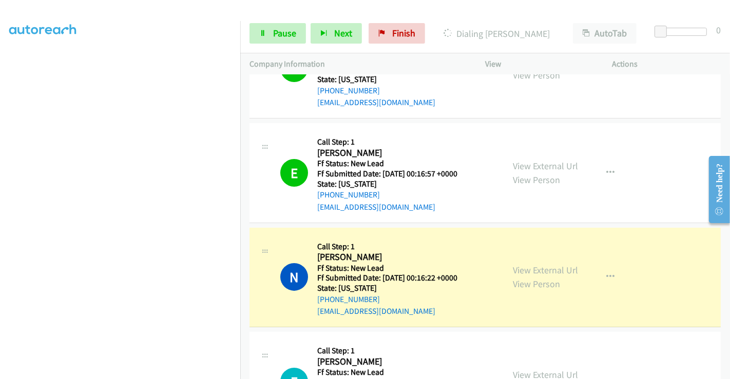
scroll to position [171, 0]
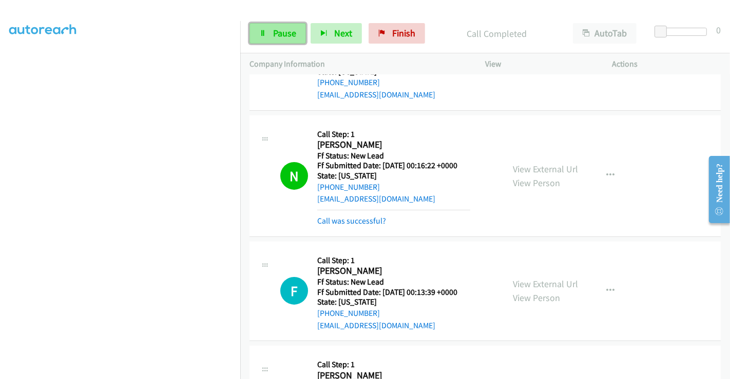
click at [276, 38] on span "Pause" at bounding box center [284, 33] width 23 height 12
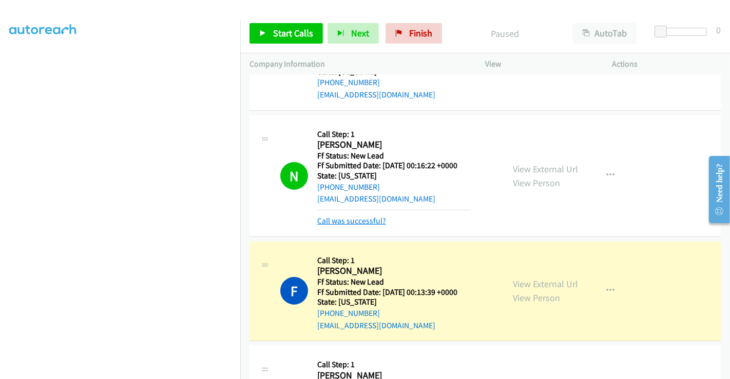
click at [357, 219] on link "Call was successful?" at bounding box center [351, 221] width 69 height 10
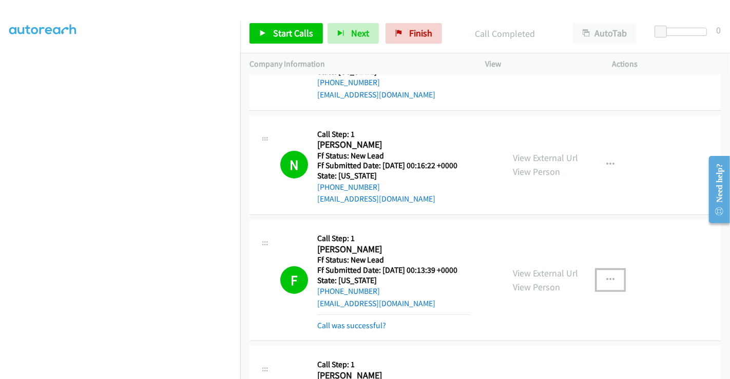
click at [598, 280] on button "button" at bounding box center [610, 280] width 28 height 21
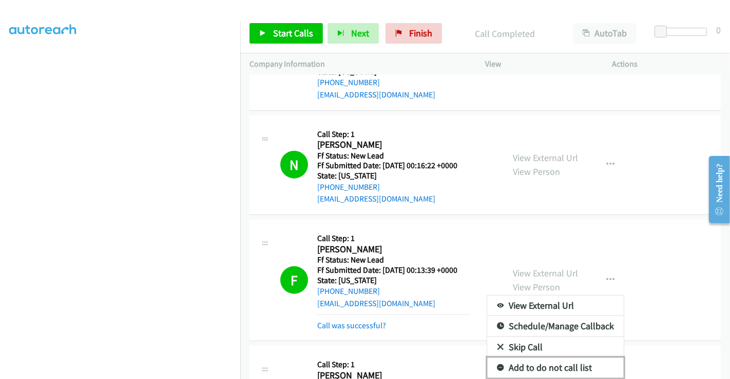
click at [537, 368] on link "Add to do not call list" at bounding box center [555, 368] width 136 height 21
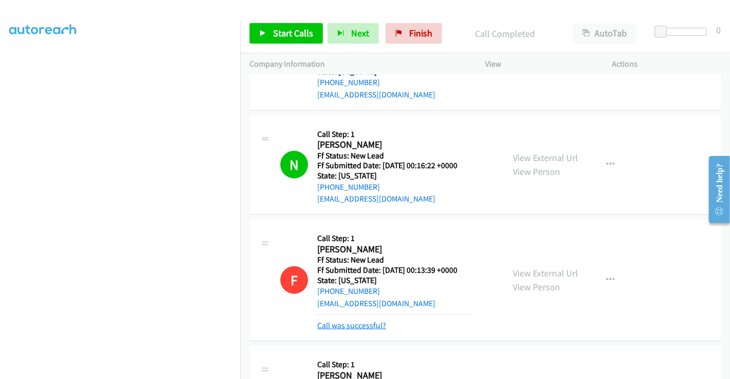
click at [358, 326] on link "Call was successful?" at bounding box center [351, 326] width 69 height 10
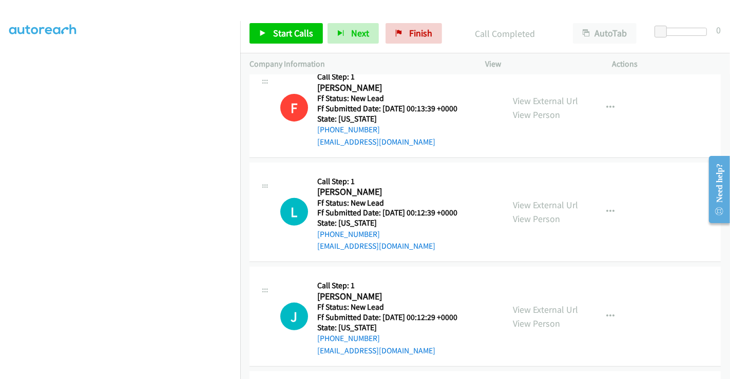
scroll to position [342, 0]
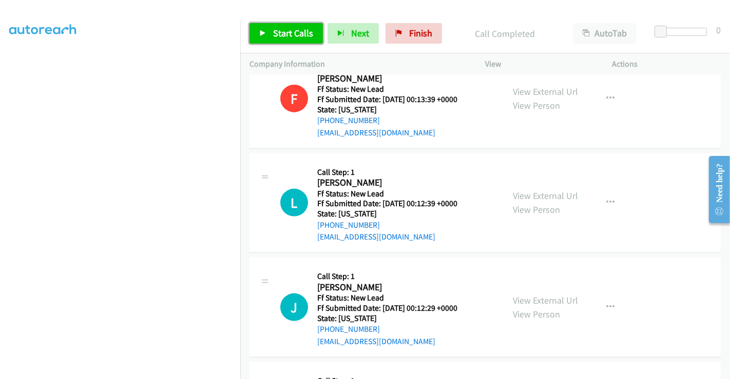
click at [297, 40] on link "Start Calls" at bounding box center [285, 33] width 73 height 21
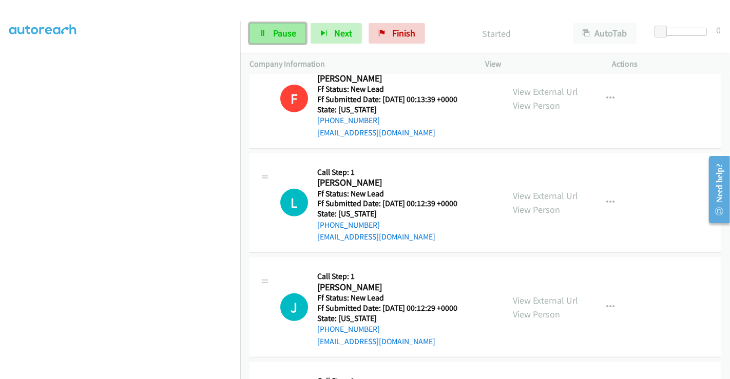
click at [276, 30] on span "Pause" at bounding box center [284, 33] width 23 height 12
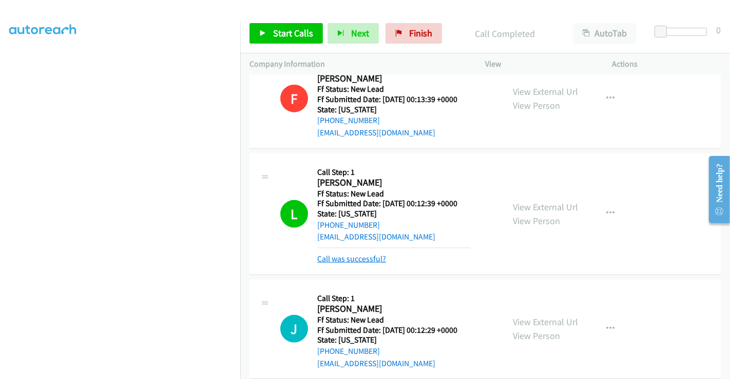
click at [340, 257] on link "Call was successful?" at bounding box center [351, 259] width 69 height 10
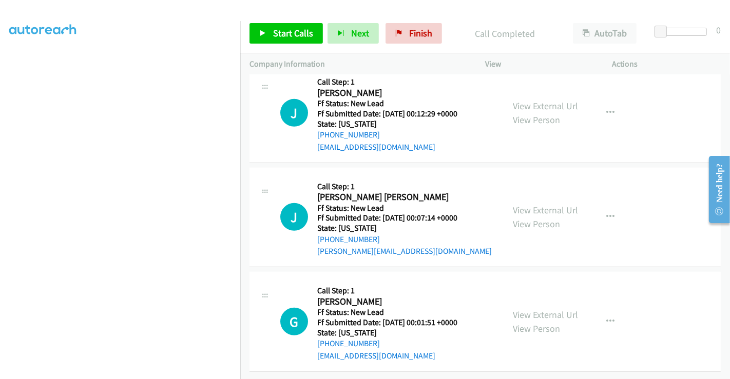
scroll to position [543, 0]
click at [539, 100] on link "View External Url" at bounding box center [545, 106] width 65 height 12
click at [538, 204] on link "View External Url" at bounding box center [545, 210] width 65 height 12
click at [541, 309] on link "View External Url" at bounding box center [545, 315] width 65 height 12
click at [306, 29] on span "Start Calls" at bounding box center [293, 33] width 40 height 12
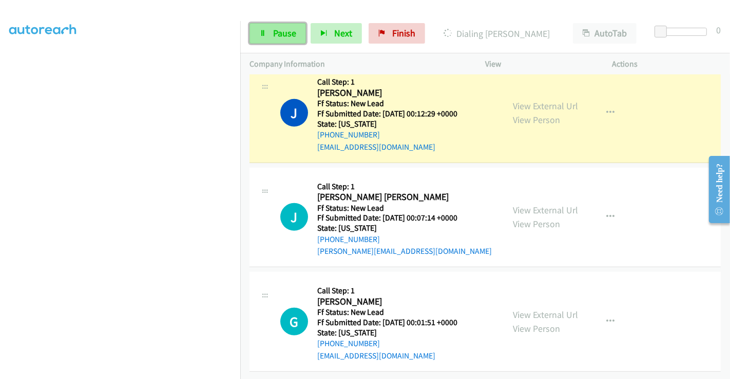
click at [263, 41] on link "Pause" at bounding box center [277, 33] width 56 height 21
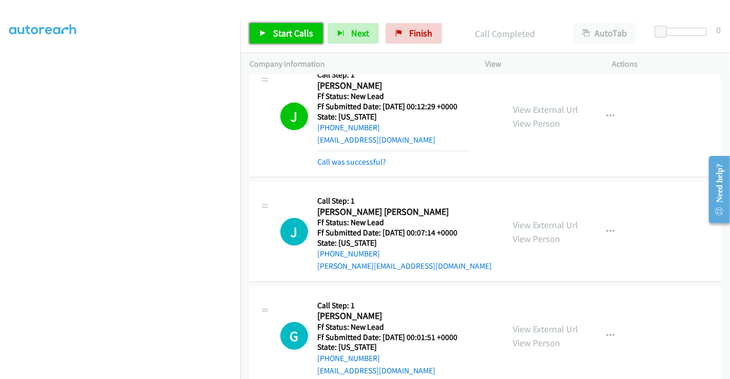
click at [298, 31] on span "Start Calls" at bounding box center [293, 33] width 40 height 12
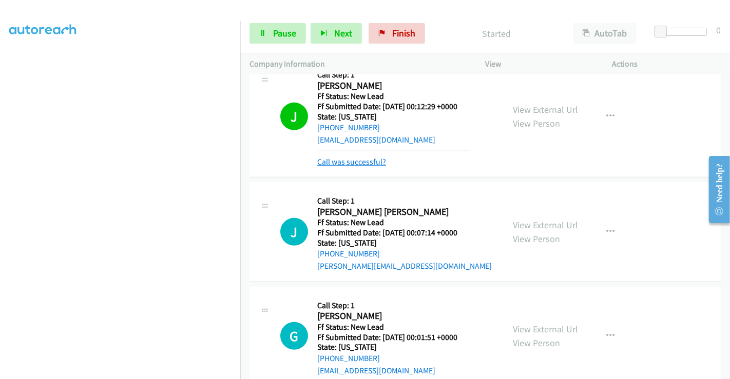
click at [355, 161] on link "Call was successful?" at bounding box center [351, 162] width 69 height 10
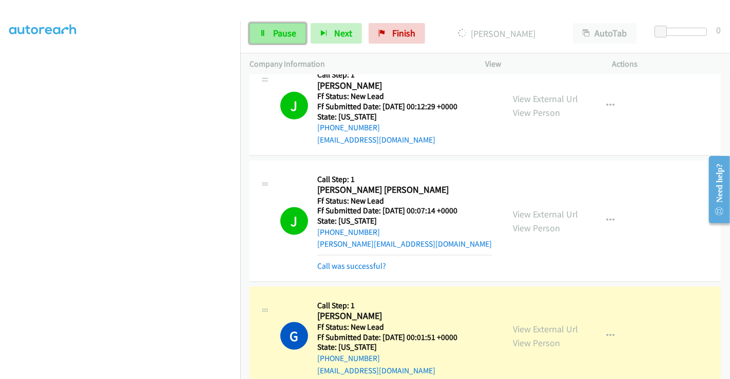
click at [283, 31] on span "Pause" at bounding box center [284, 33] width 23 height 12
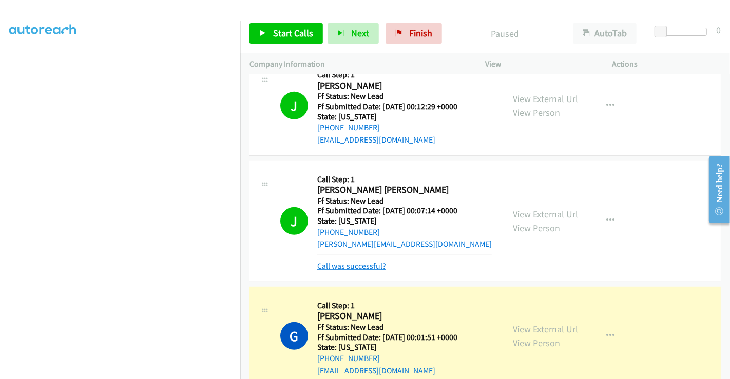
click at [346, 265] on link "Call was successful?" at bounding box center [351, 266] width 69 height 10
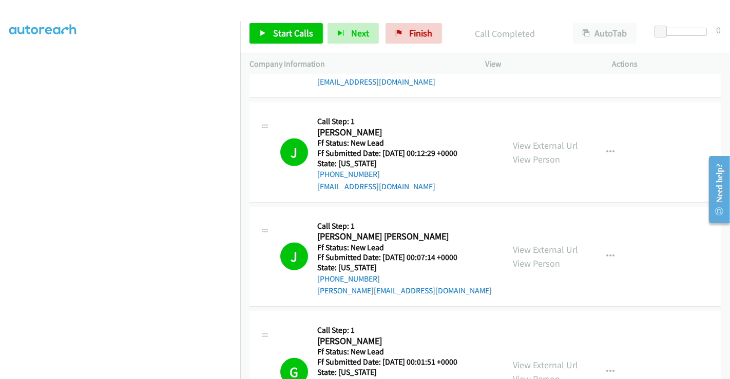
scroll to position [612, 0]
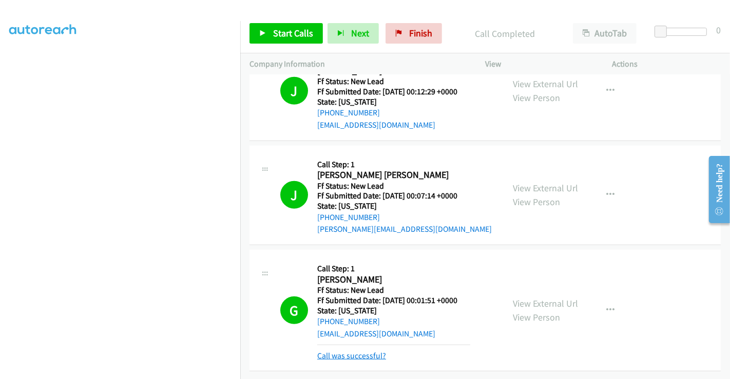
click at [370, 351] on link "Call was successful?" at bounding box center [351, 356] width 69 height 10
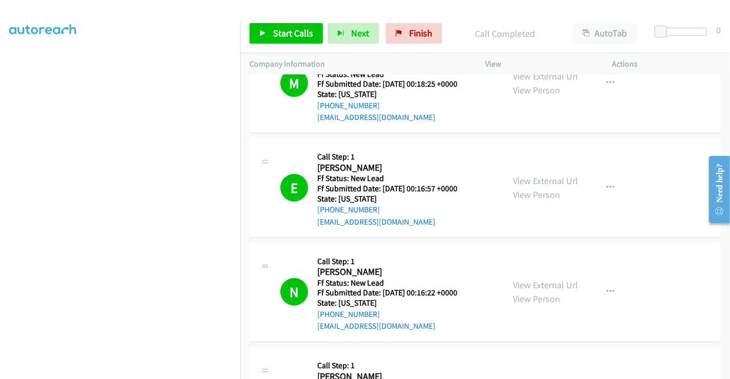
scroll to position [0, 0]
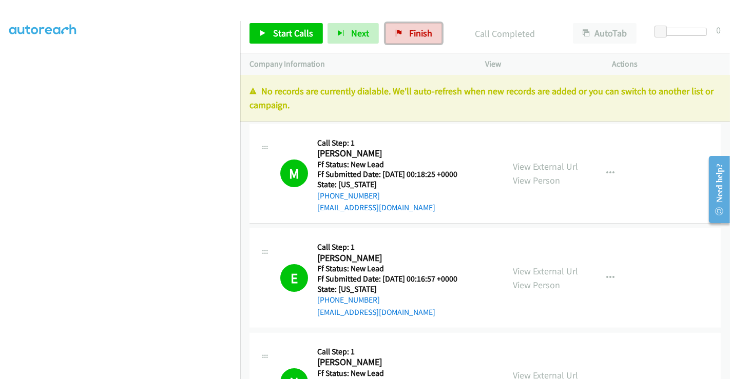
drag, startPoint x: 408, startPoint y: 29, endPoint x: 409, endPoint y: 58, distance: 29.3
click at [409, 29] on span "Finish" at bounding box center [420, 33] width 23 height 12
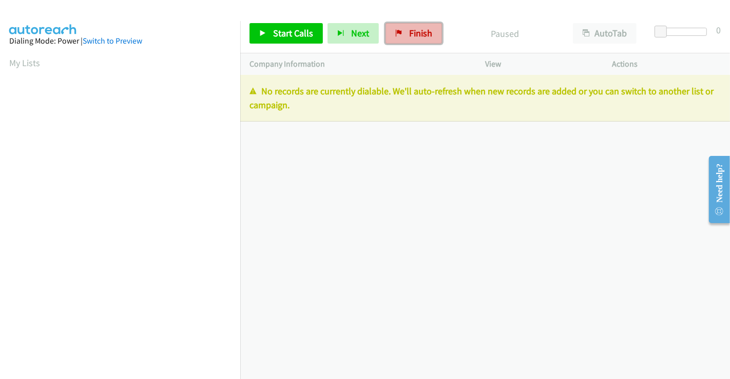
click at [410, 32] on span "Finish" at bounding box center [420, 33] width 23 height 12
